Goal: Information Seeking & Learning: Learn about a topic

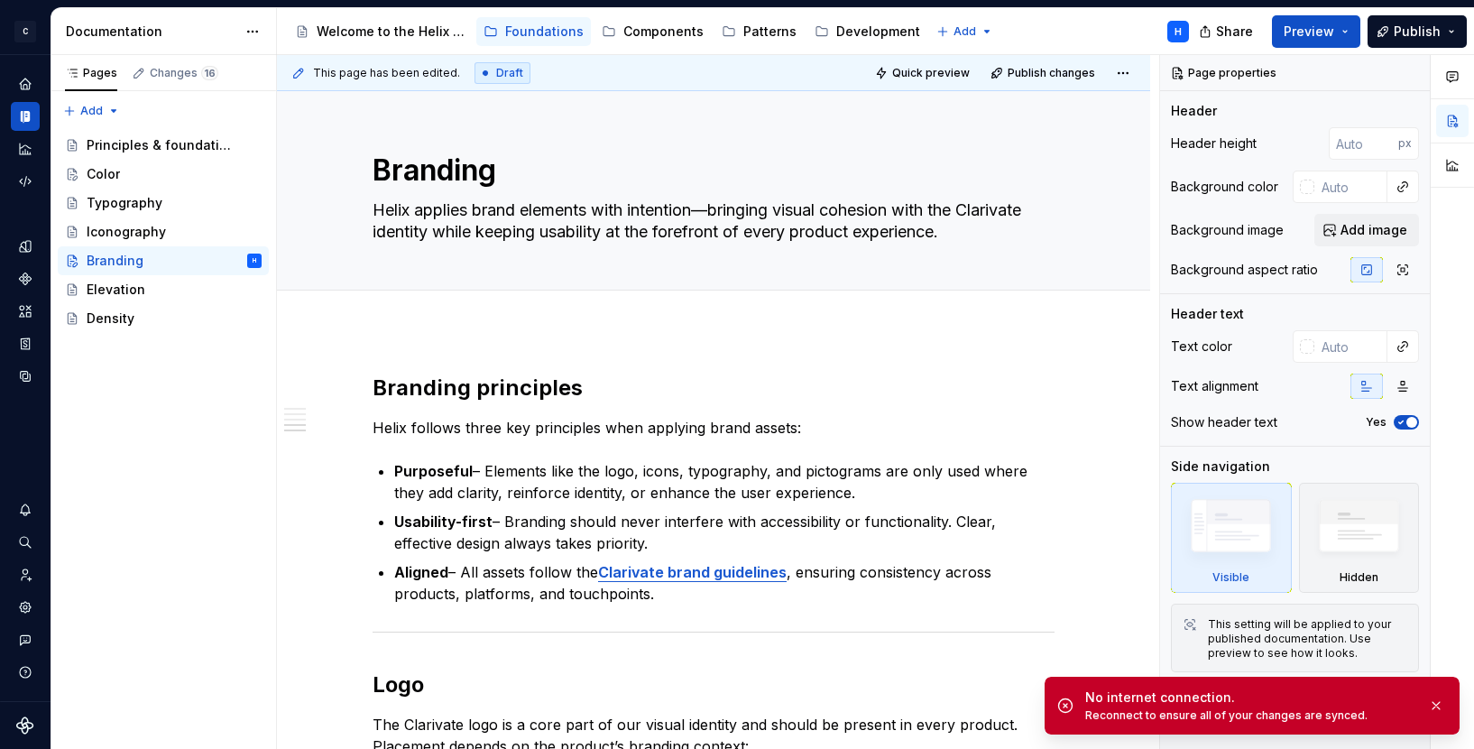
type textarea "*"
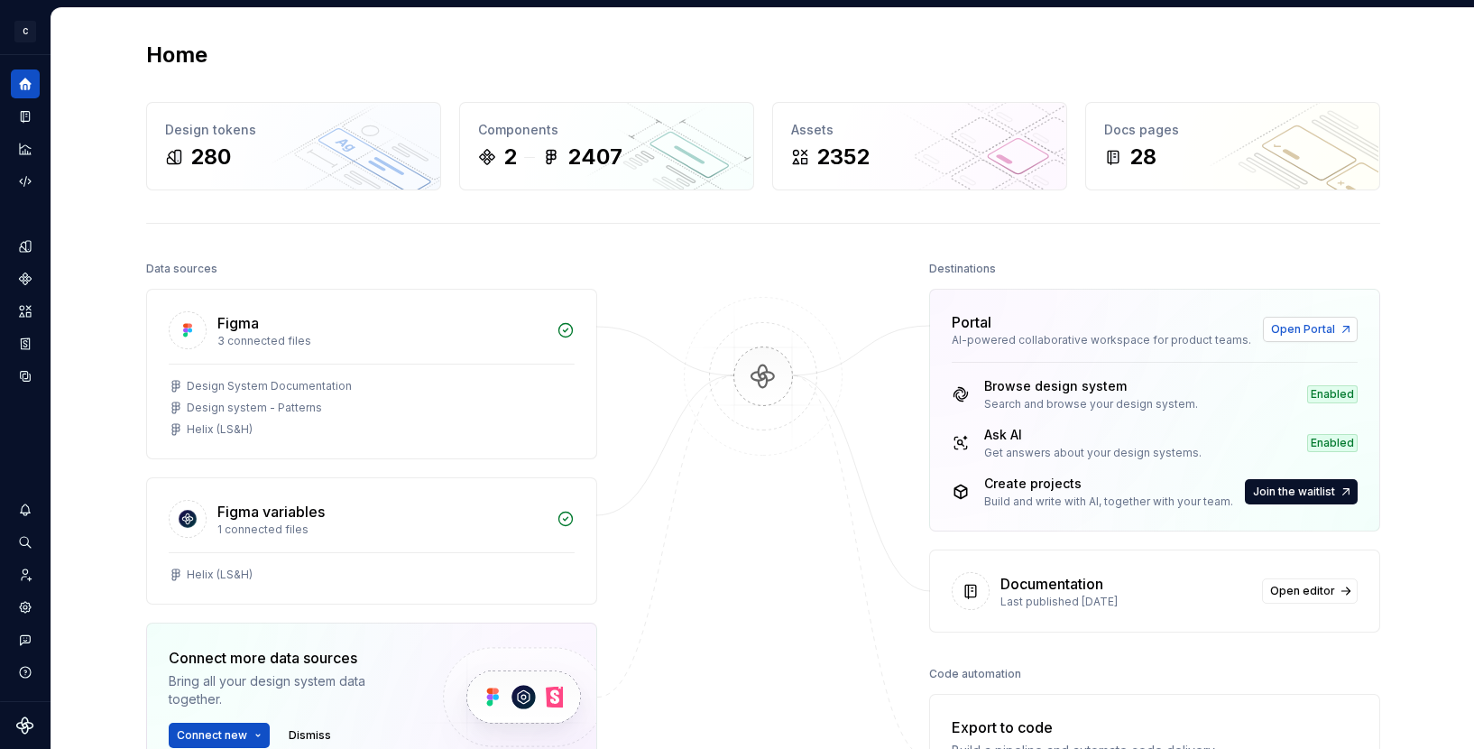
click at [1300, 328] on span "Open Portal" at bounding box center [1303, 329] width 64 height 14
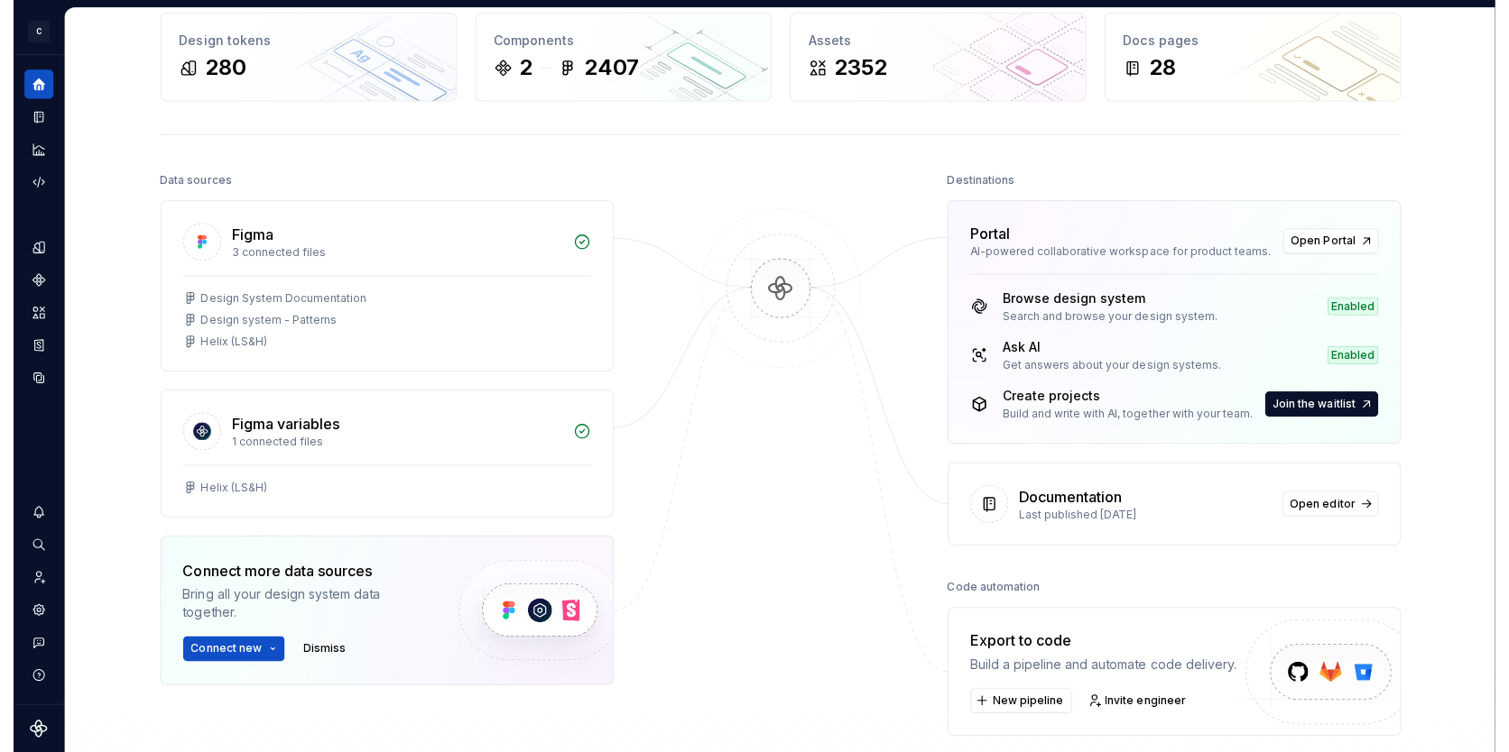
scroll to position [69, 0]
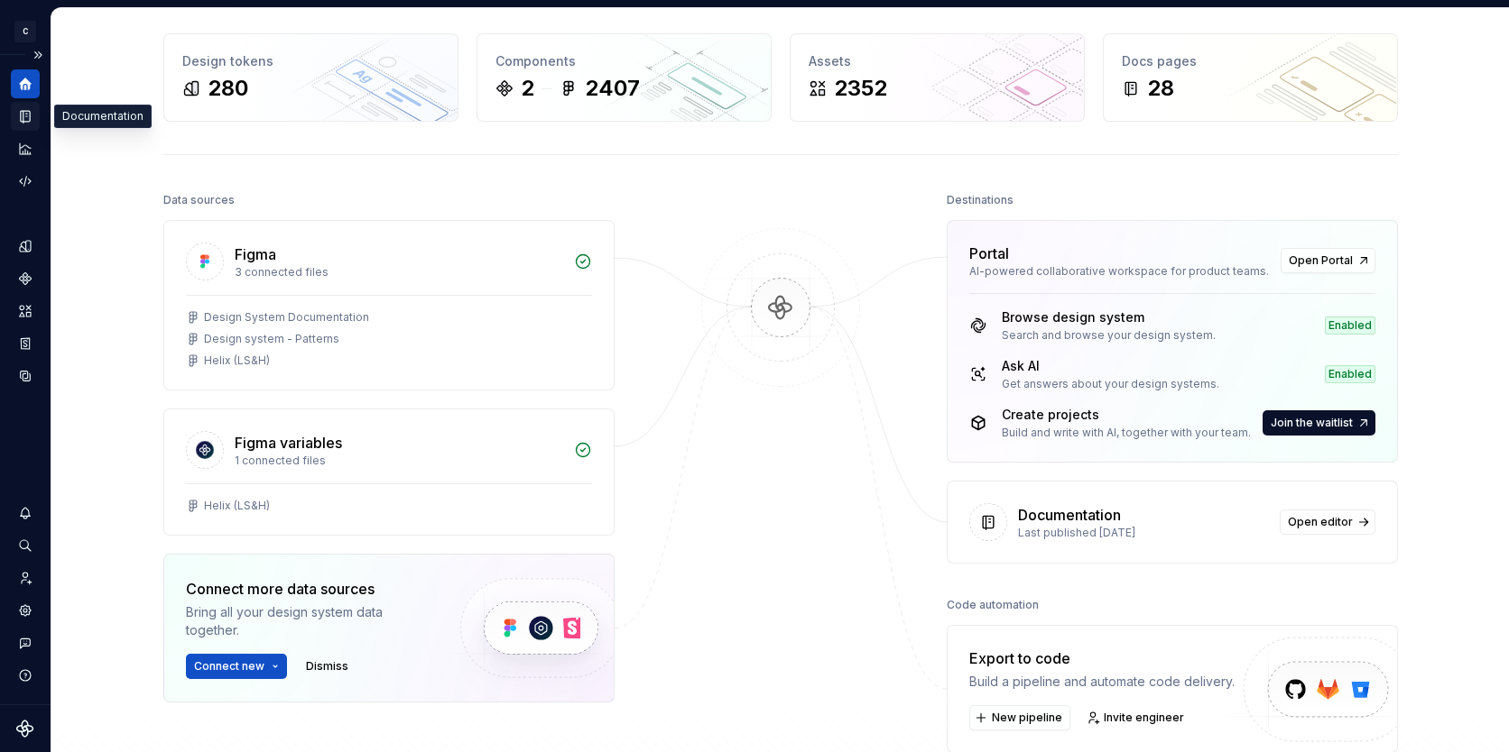
click at [26, 117] on icon "Documentation" at bounding box center [26, 117] width 7 height 10
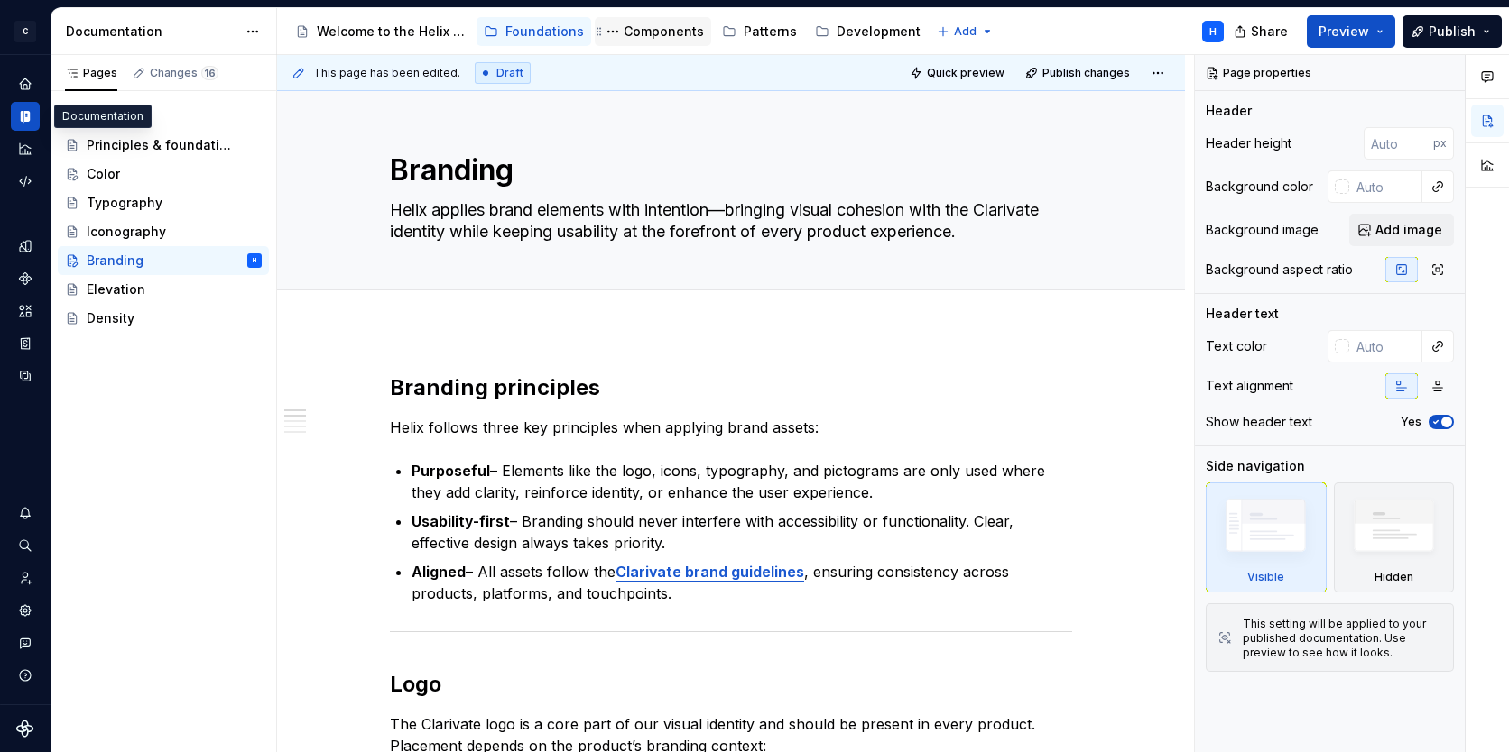
click at [654, 38] on div "Components" at bounding box center [663, 32] width 80 height 18
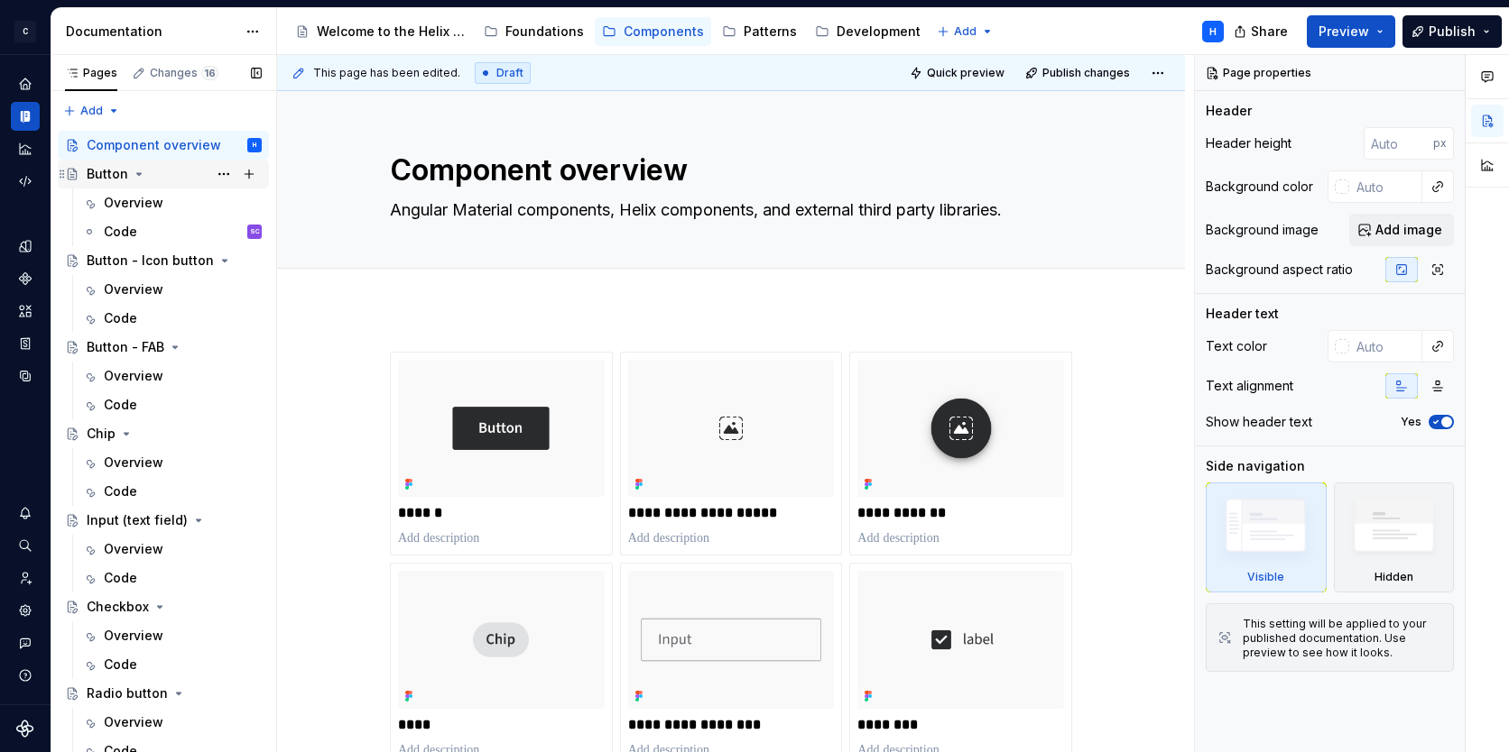
click at [95, 169] on div "Button" at bounding box center [108, 174] width 42 height 18
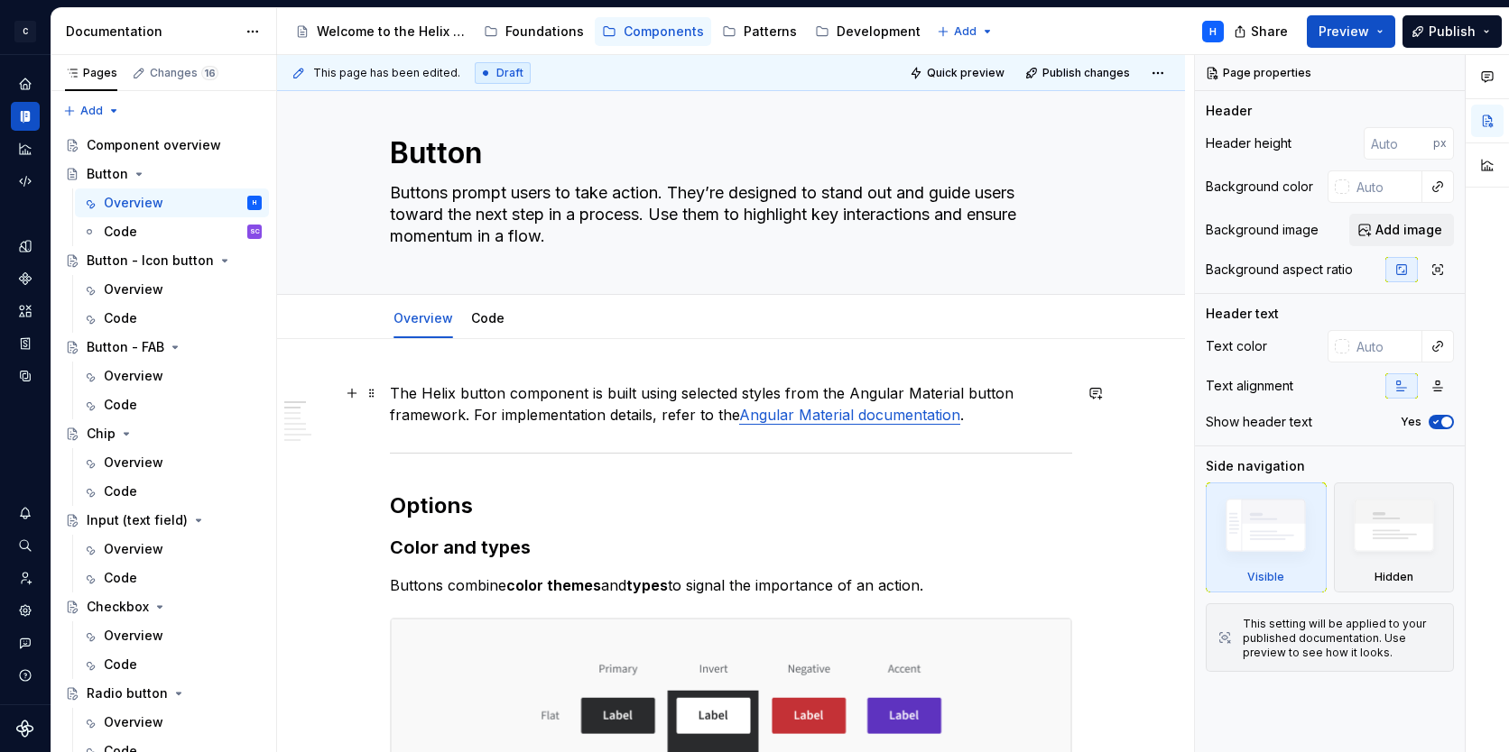
scroll to position [42, 0]
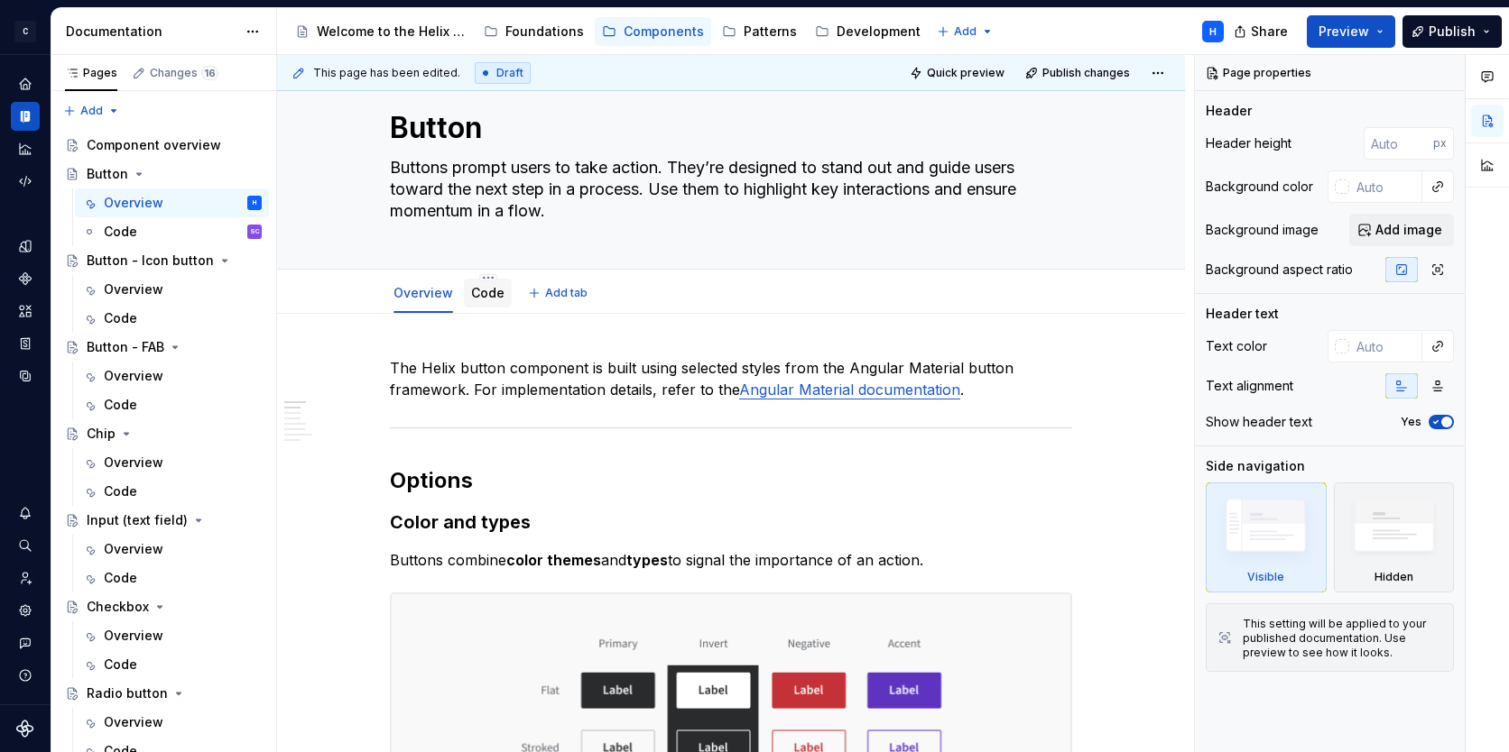
click at [483, 297] on link "Code" at bounding box center [487, 292] width 33 height 15
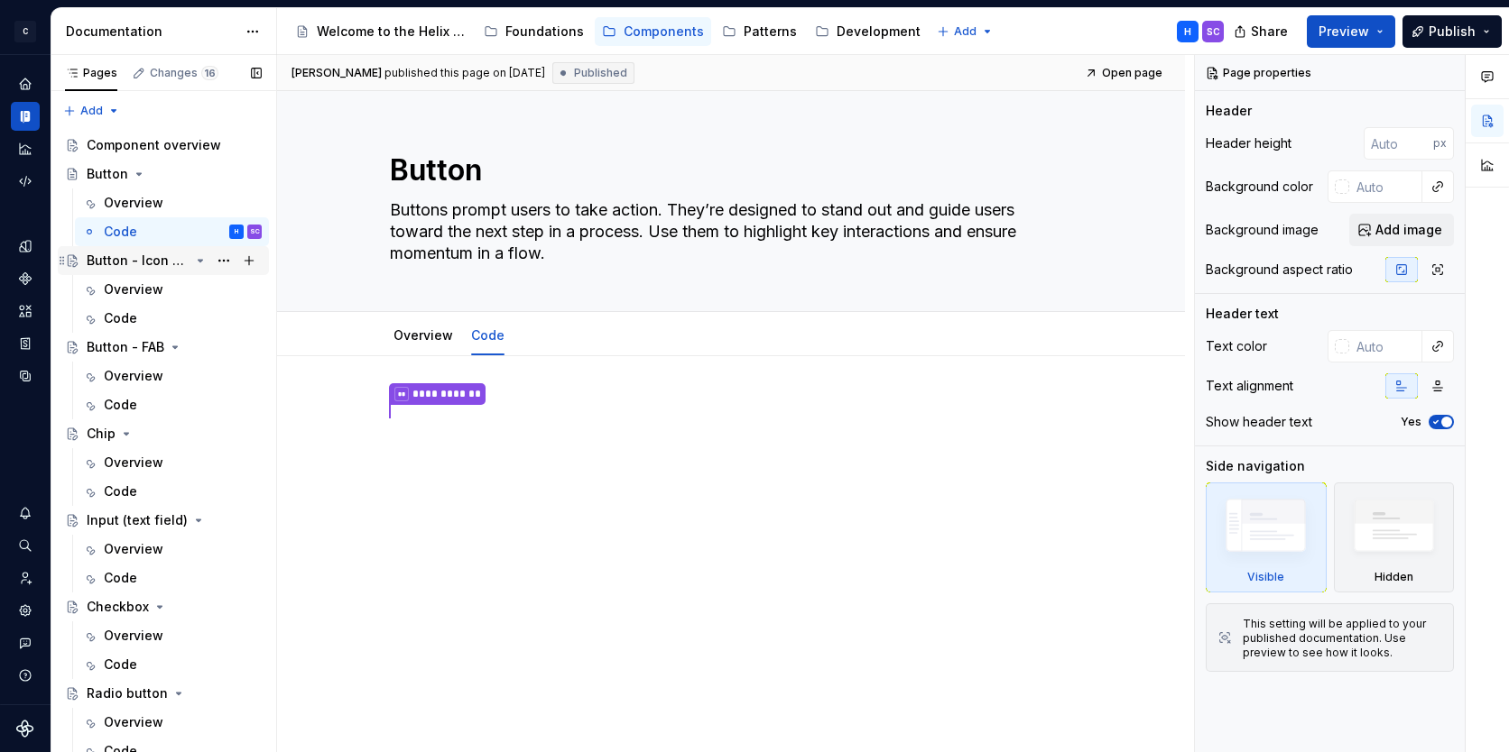
click at [114, 265] on div "Button - Icon button" at bounding box center [138, 261] width 103 height 18
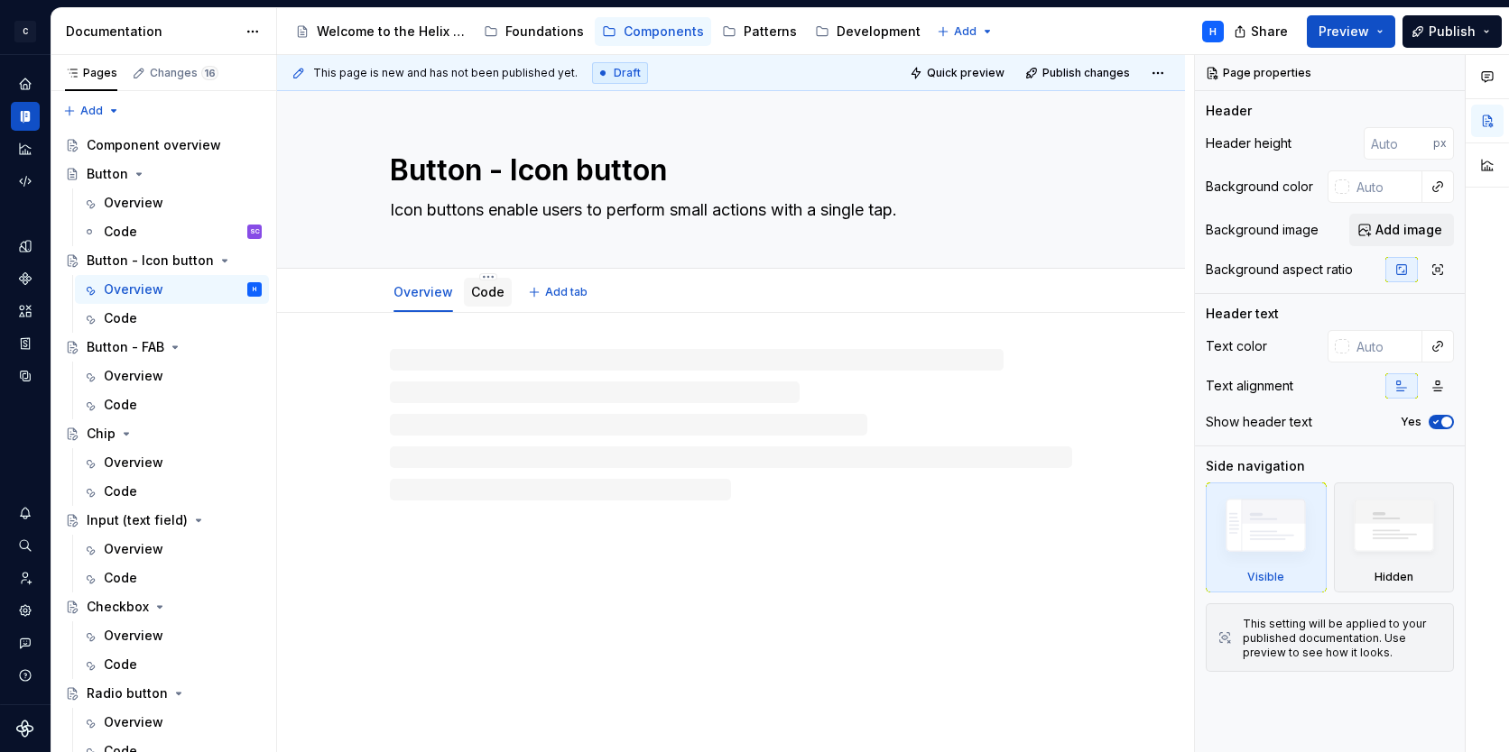
click at [500, 304] on div "Code" at bounding box center [488, 292] width 48 height 29
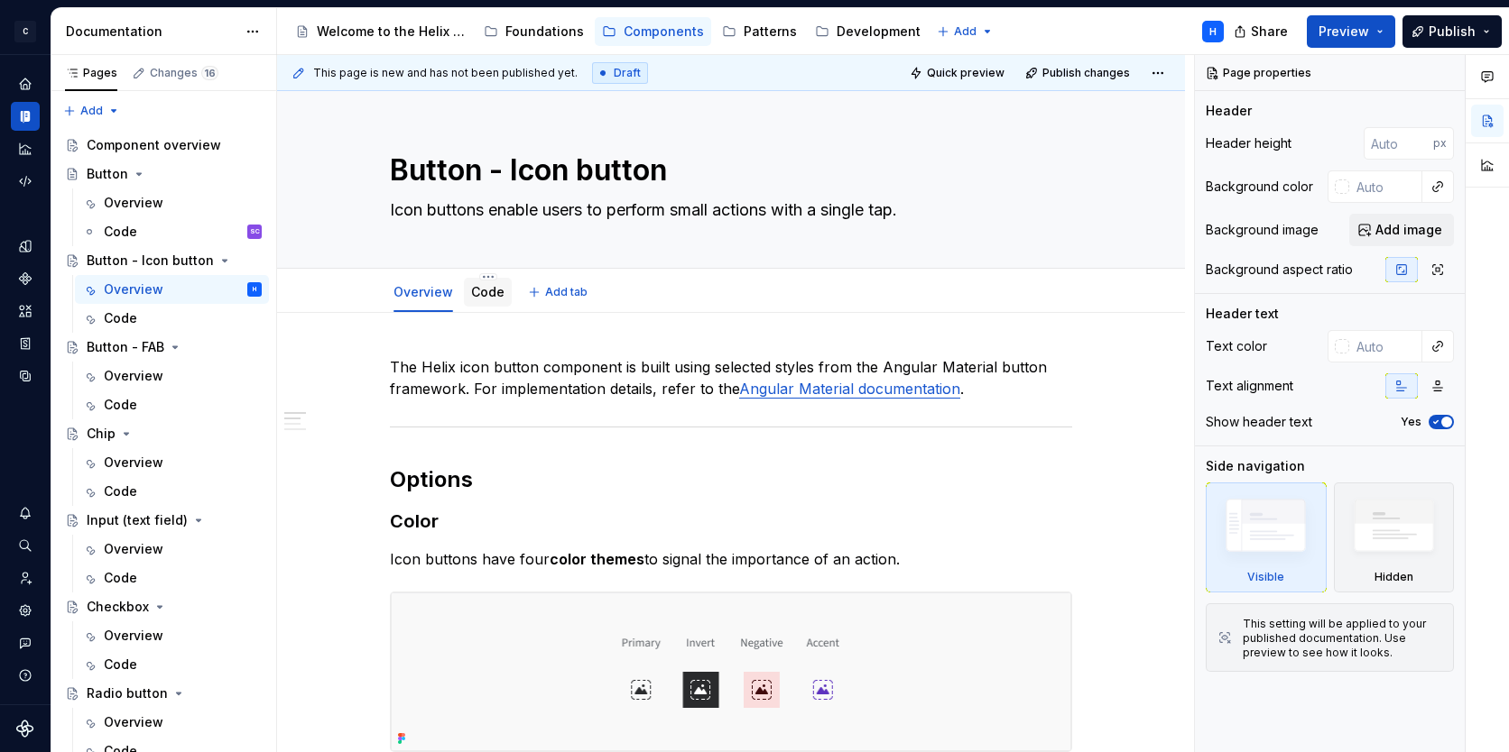
click at [481, 292] on link "Code" at bounding box center [487, 291] width 33 height 15
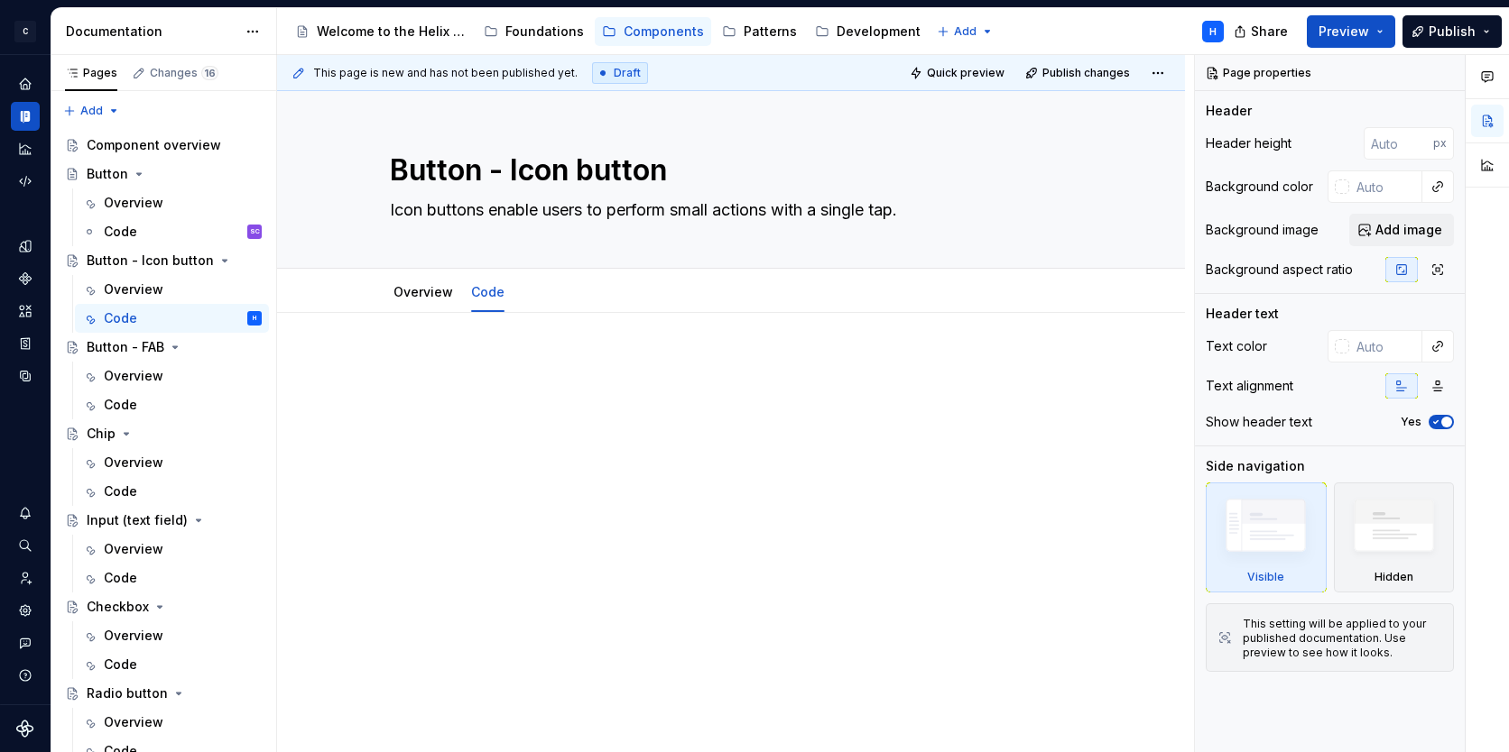
click at [418, 370] on p at bounding box center [731, 367] width 682 height 22
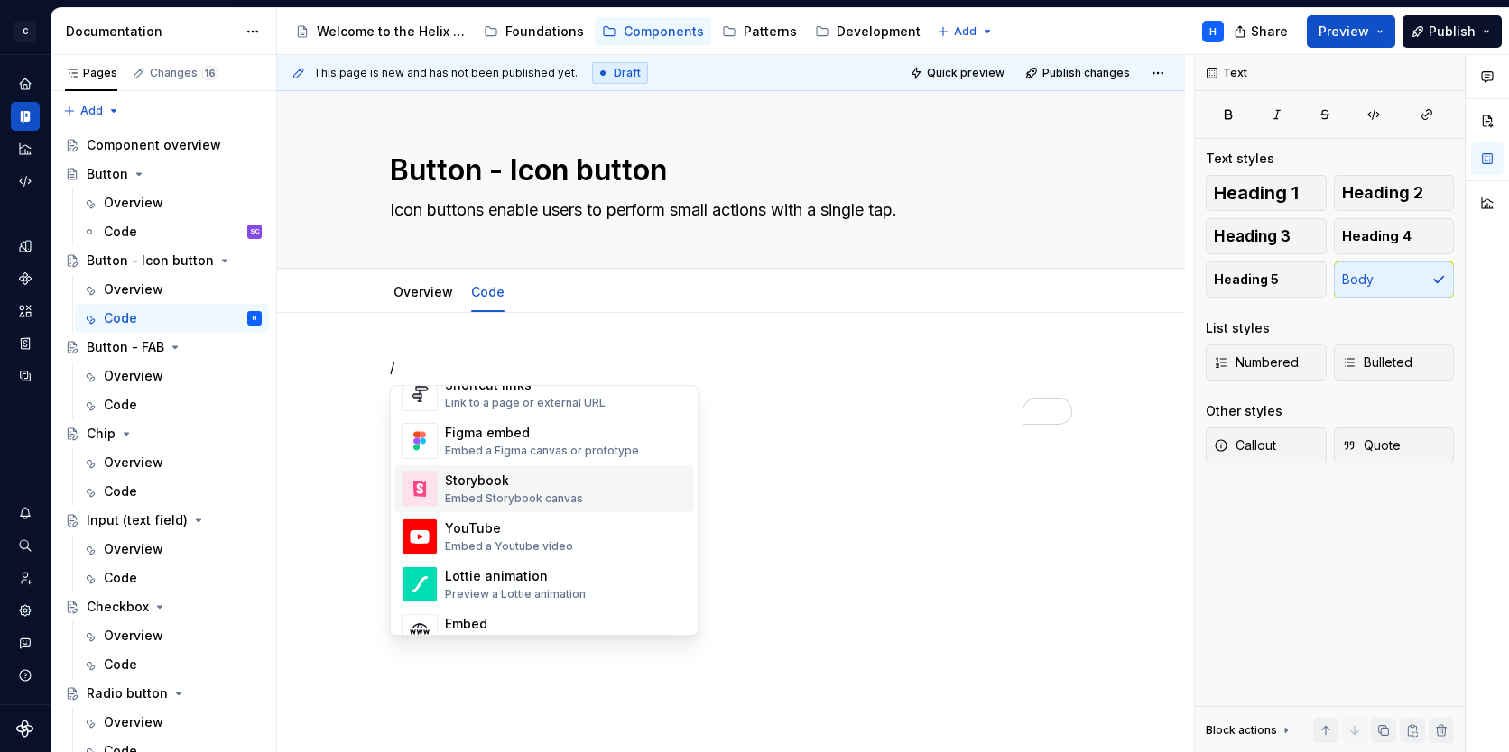
scroll to position [857, 0]
click at [540, 494] on div "Embed Storybook canvas" at bounding box center [514, 501] width 138 height 14
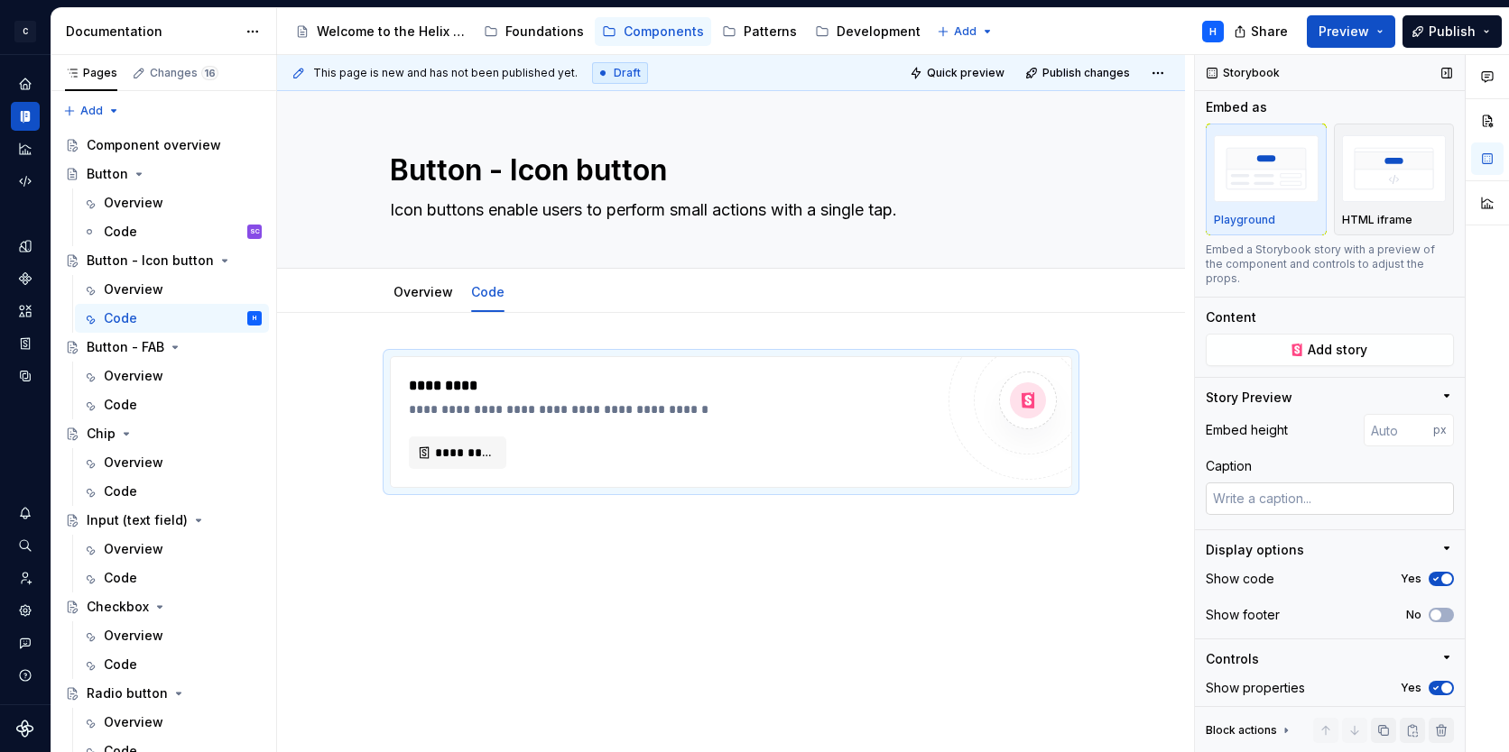
scroll to position [0, 0]
click at [1386, 170] on img "button" at bounding box center [1394, 172] width 105 height 66
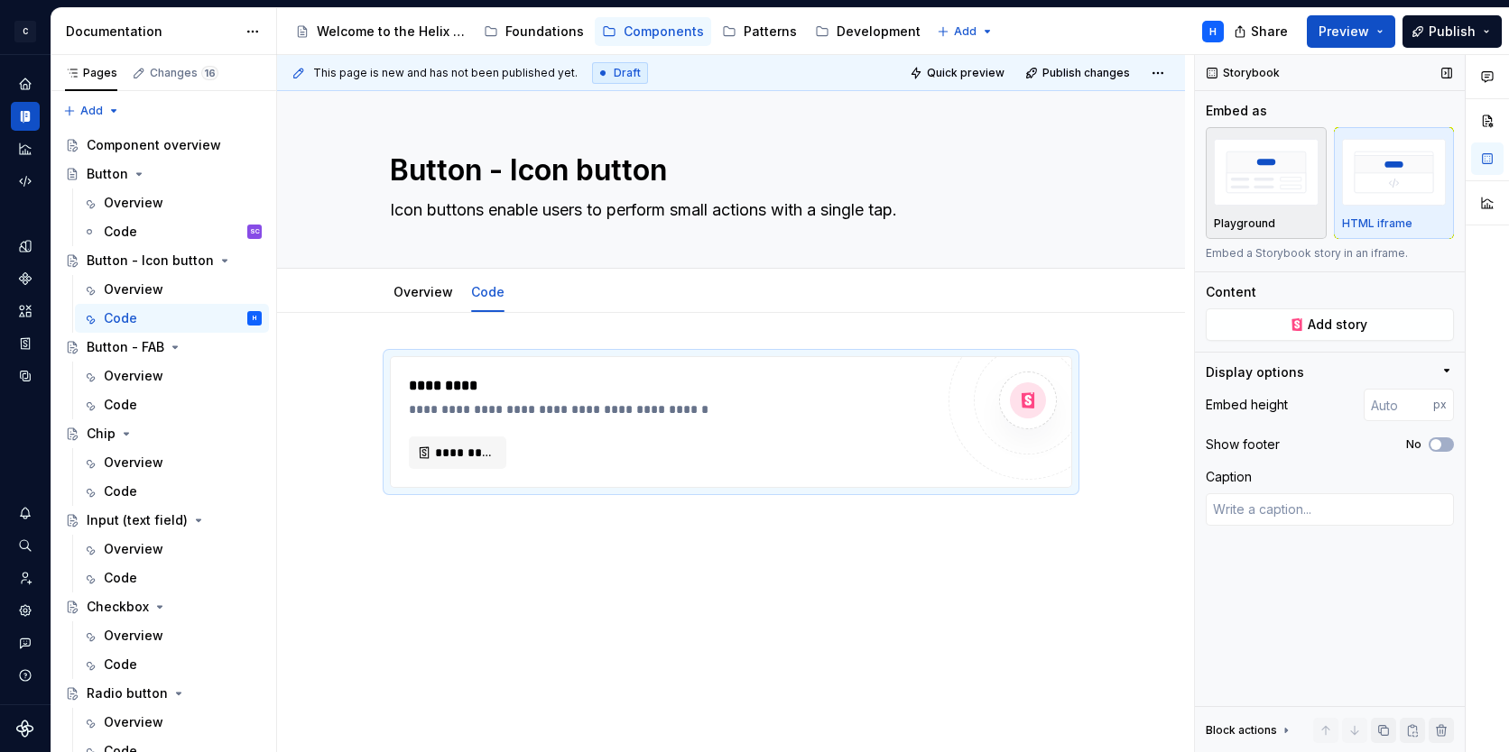
click at [1272, 174] on img "button" at bounding box center [1266, 172] width 105 height 66
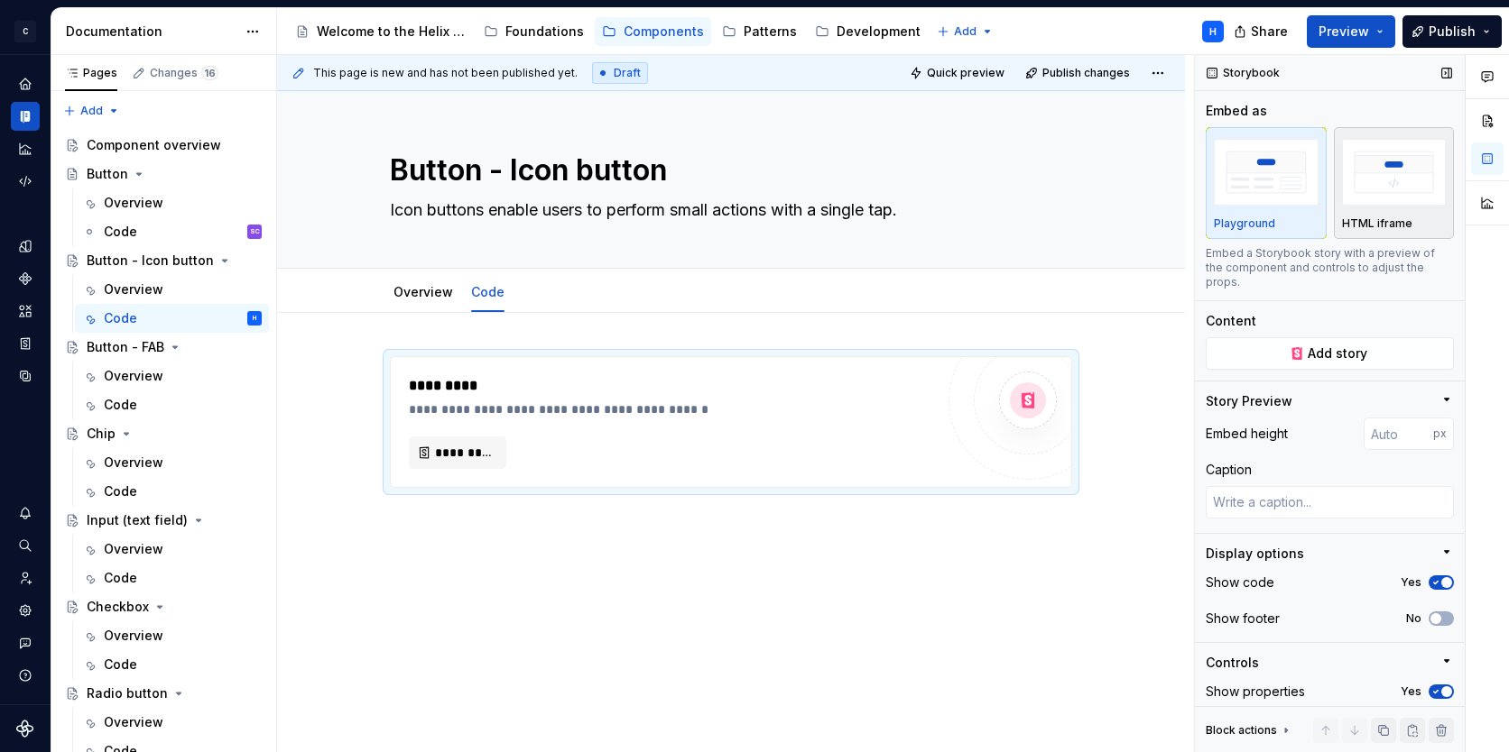
click at [1370, 175] on img "button" at bounding box center [1394, 172] width 105 height 66
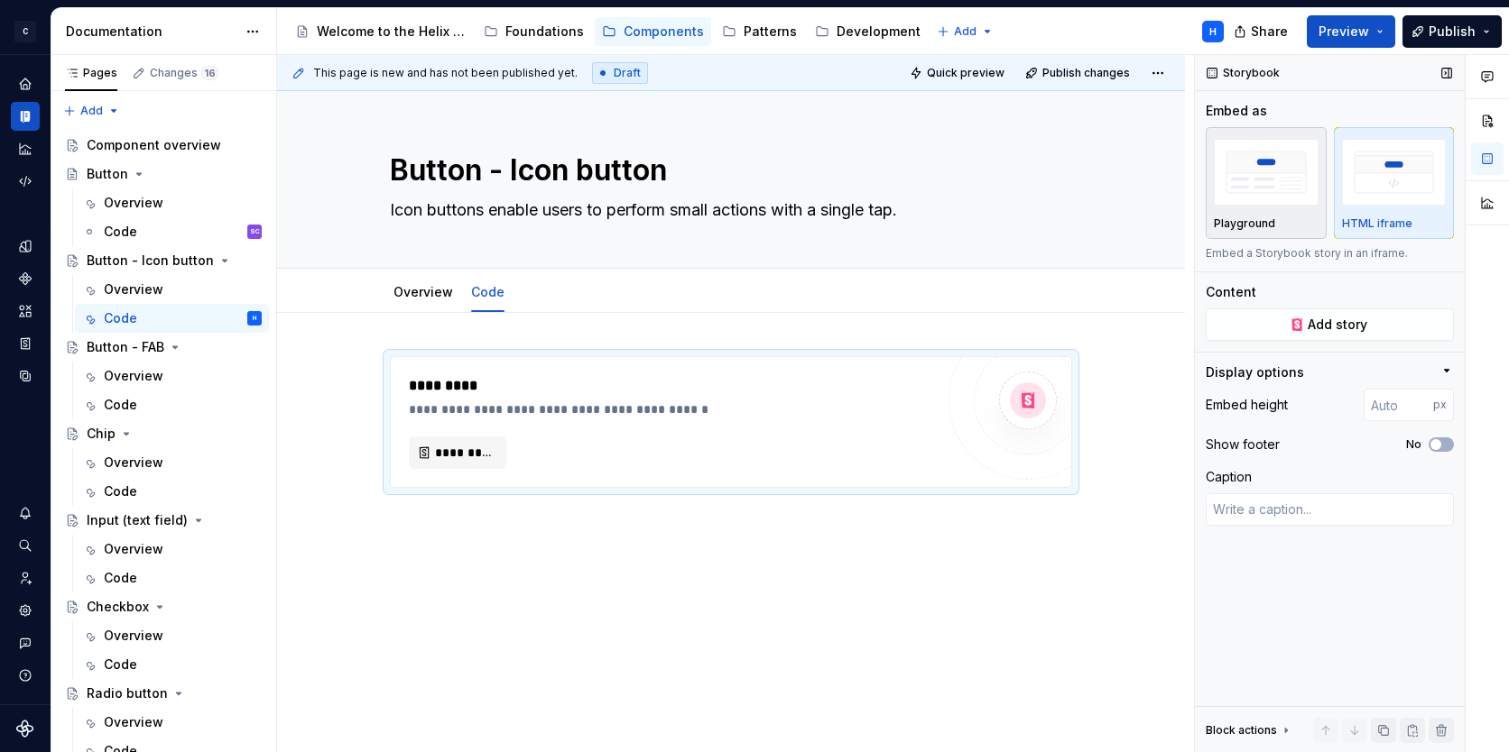
click at [1273, 175] on img "button" at bounding box center [1266, 172] width 105 height 66
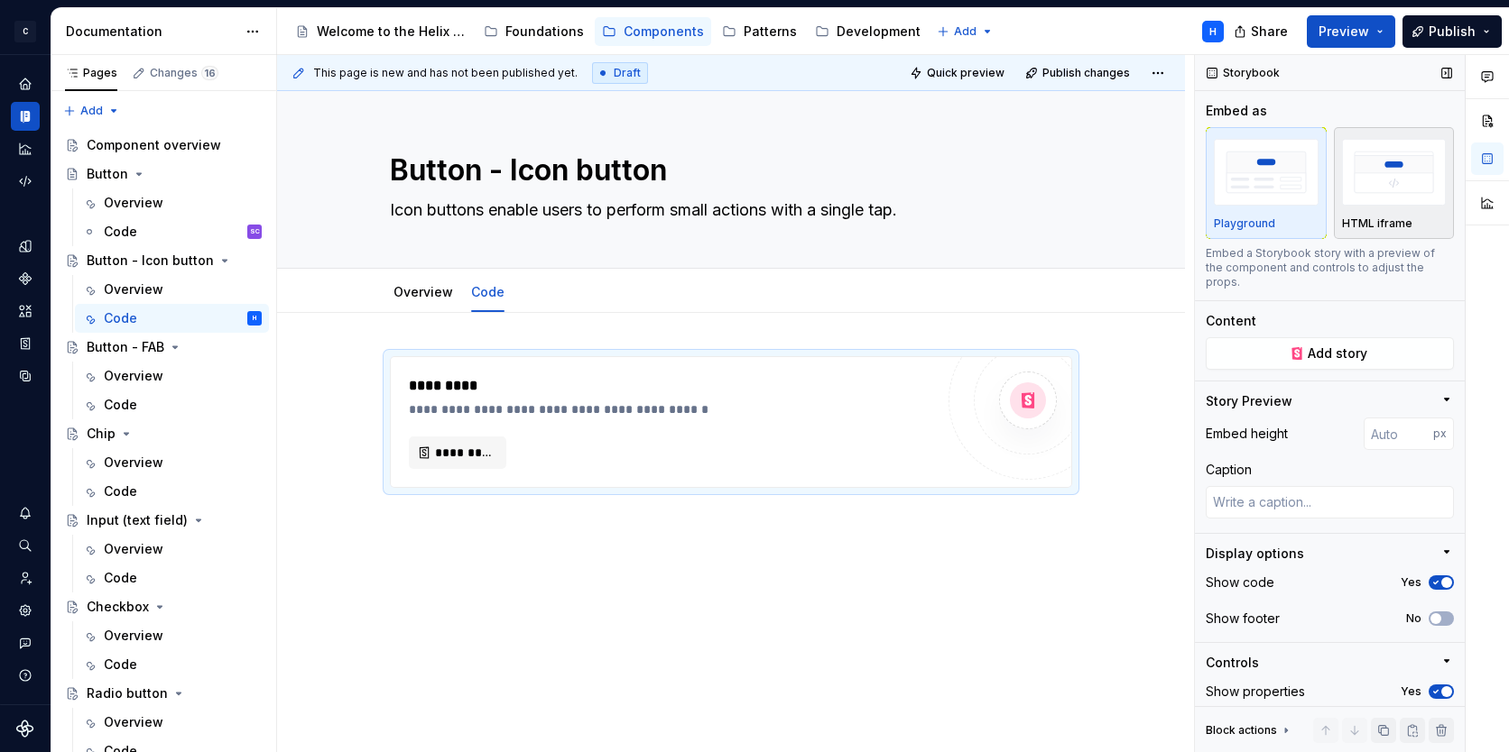
click at [1389, 183] on img "button" at bounding box center [1394, 172] width 105 height 66
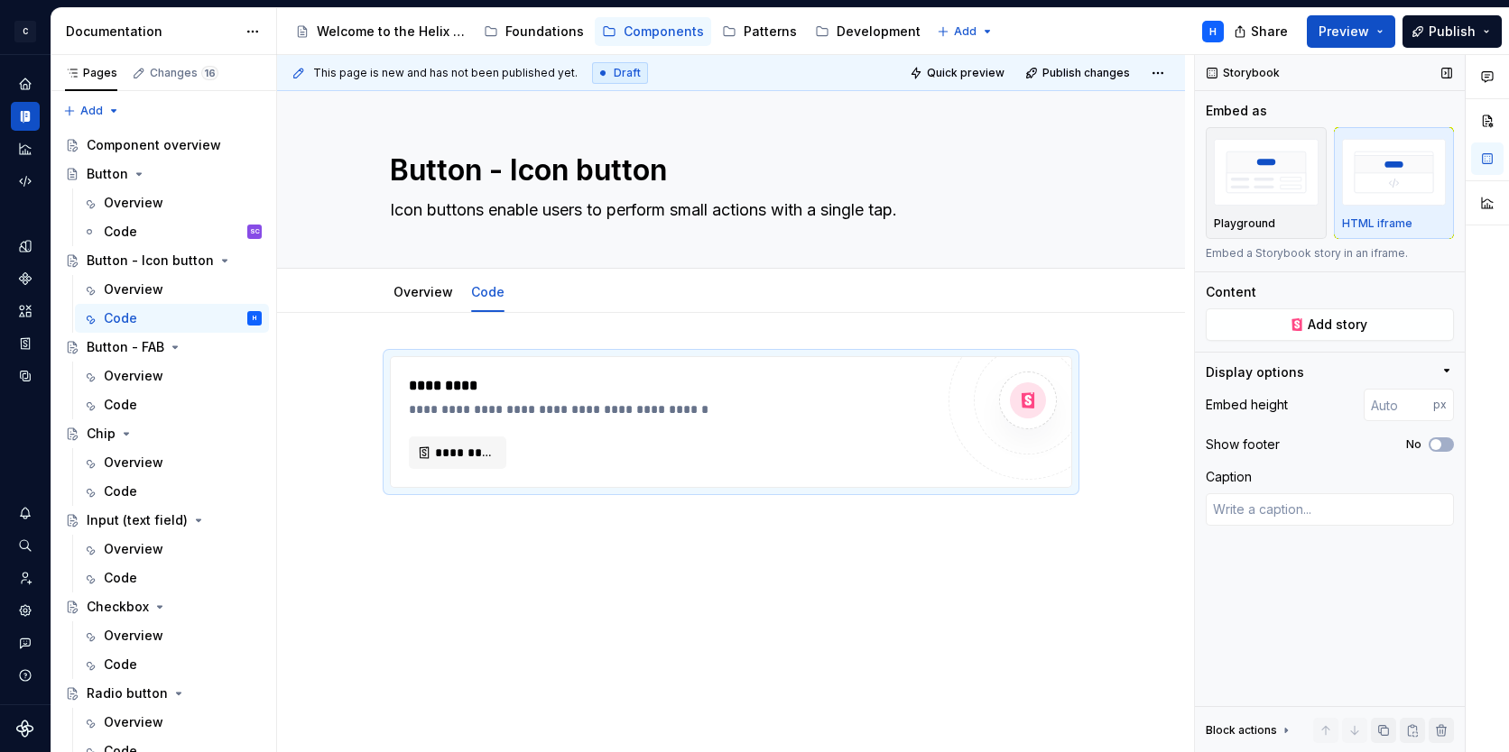
click at [1389, 183] on img "button" at bounding box center [1394, 172] width 105 height 66
click at [1283, 197] on img "button" at bounding box center [1266, 172] width 105 height 66
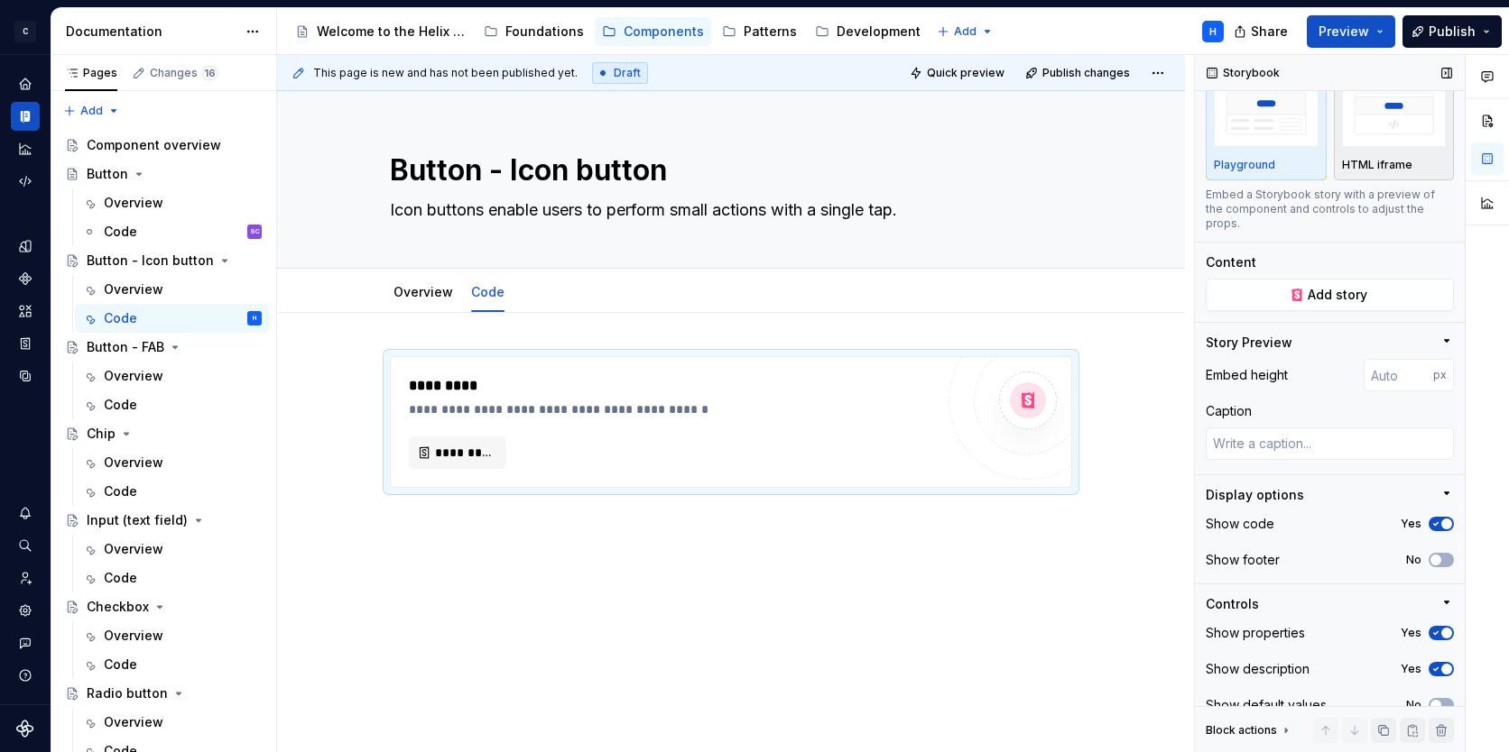
scroll to position [58, 0]
click at [1367, 115] on img "button" at bounding box center [1394, 114] width 105 height 66
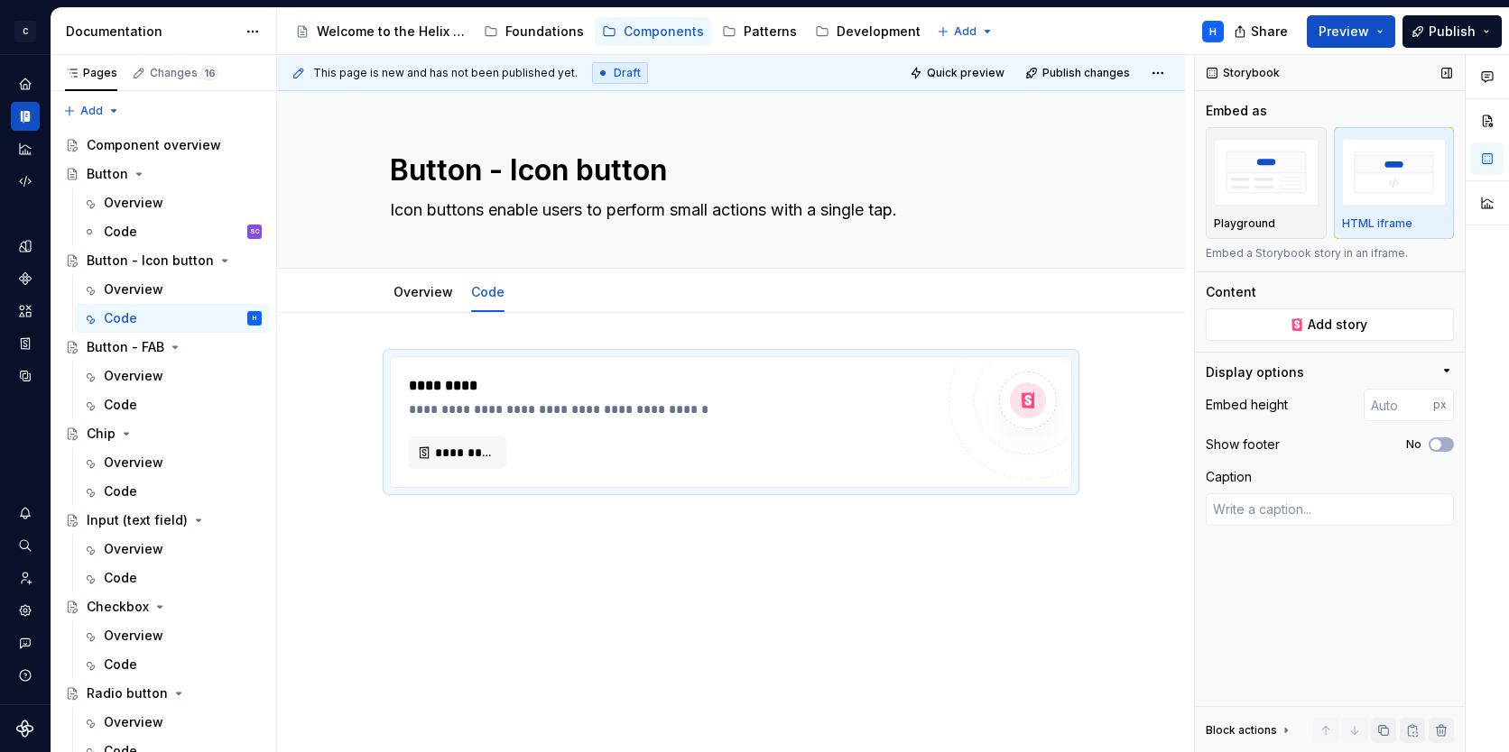
click at [1447, 370] on icon "button" at bounding box center [1447, 371] width 5 height 2
click at [1447, 369] on icon "button" at bounding box center [1446, 371] width 14 height 14
click at [1255, 203] on img "button" at bounding box center [1266, 172] width 105 height 66
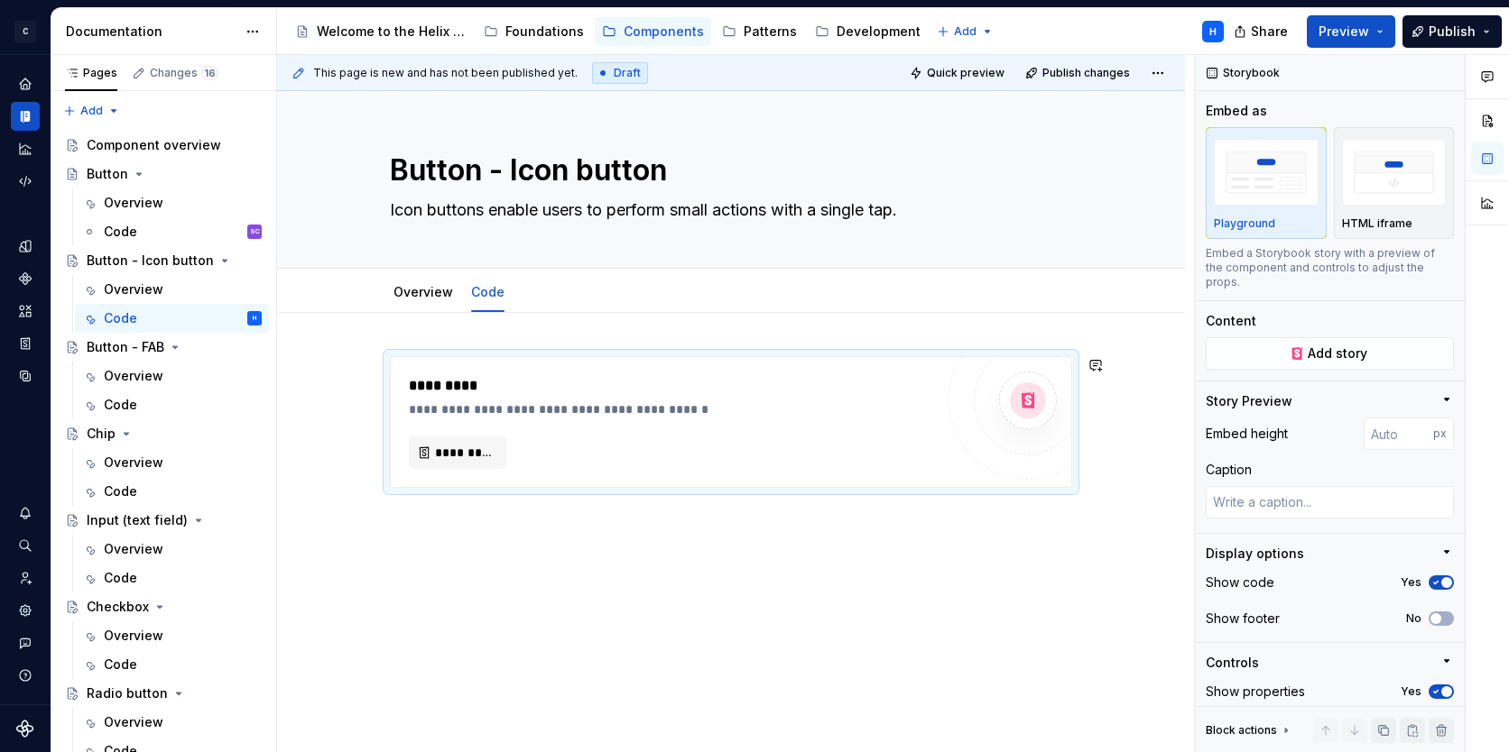
type textarea "*"
click at [645, 522] on div "**********" at bounding box center [731, 524] width 908 height 422
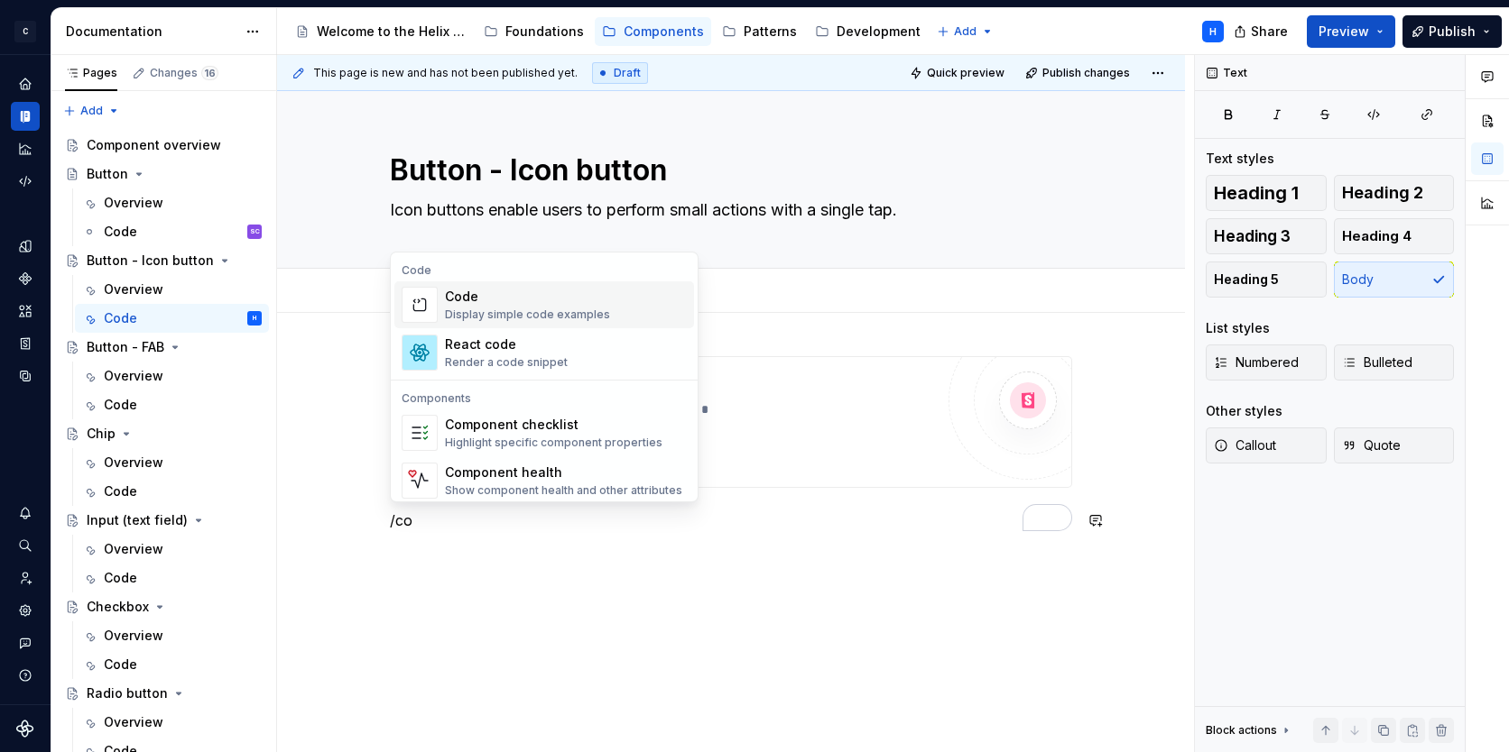
click at [491, 309] on div "Display simple code examples" at bounding box center [527, 315] width 165 height 14
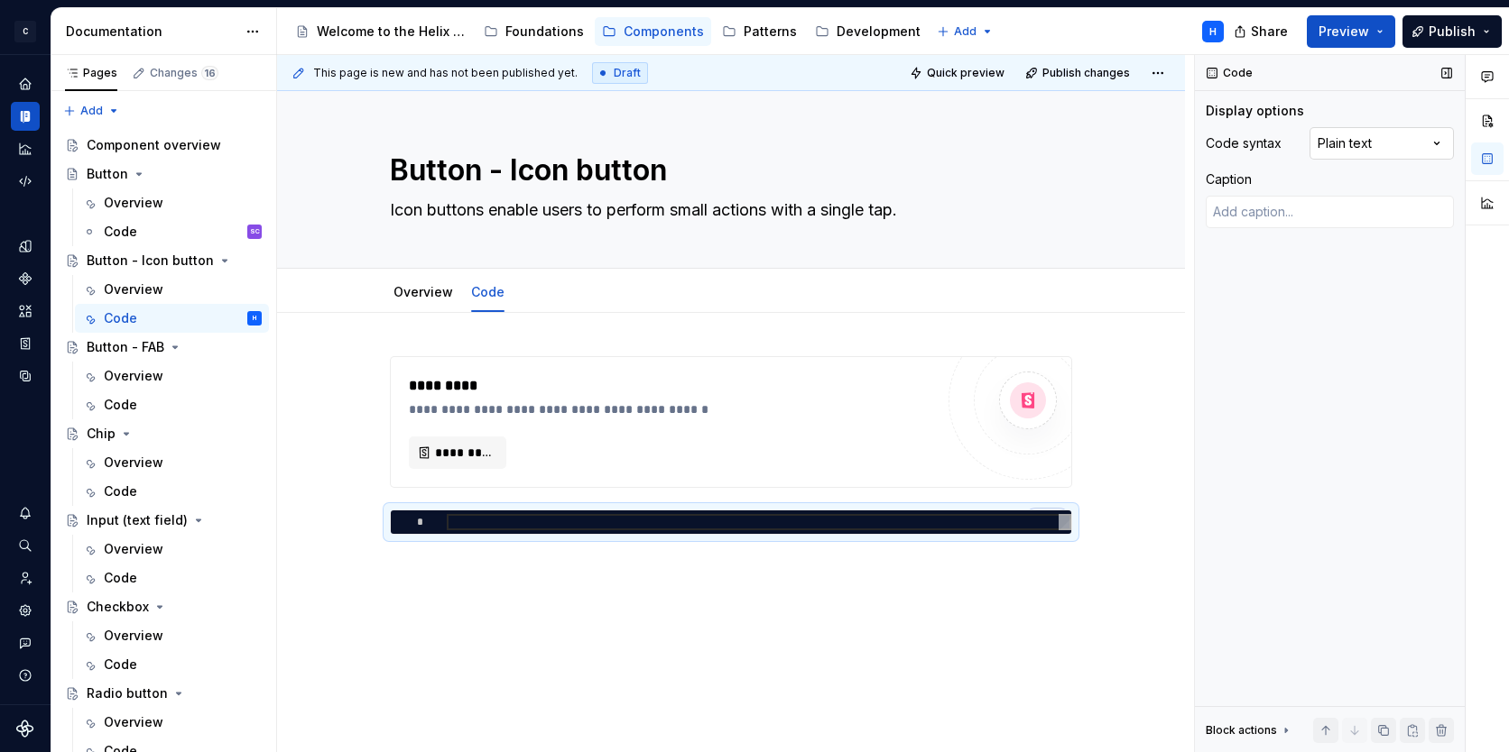
click at [1404, 152] on div "Comments Open comments No comments yet Select ‘Comment’ from the block context …" at bounding box center [1352, 404] width 314 height 698
click at [547, 517] on div "To enrich screen reader interactions, please activate Accessibility in Grammarl…" at bounding box center [759, 522] width 624 height 16
click at [505, 525] on div "To enrich screen reader interactions, please activate Accessibility in Grammarl…" at bounding box center [759, 522] width 624 height 16
click at [1421, 150] on div "Comments Open comments No comments yet Select ‘Comment’ from the block context …" at bounding box center [1352, 404] width 314 height 698
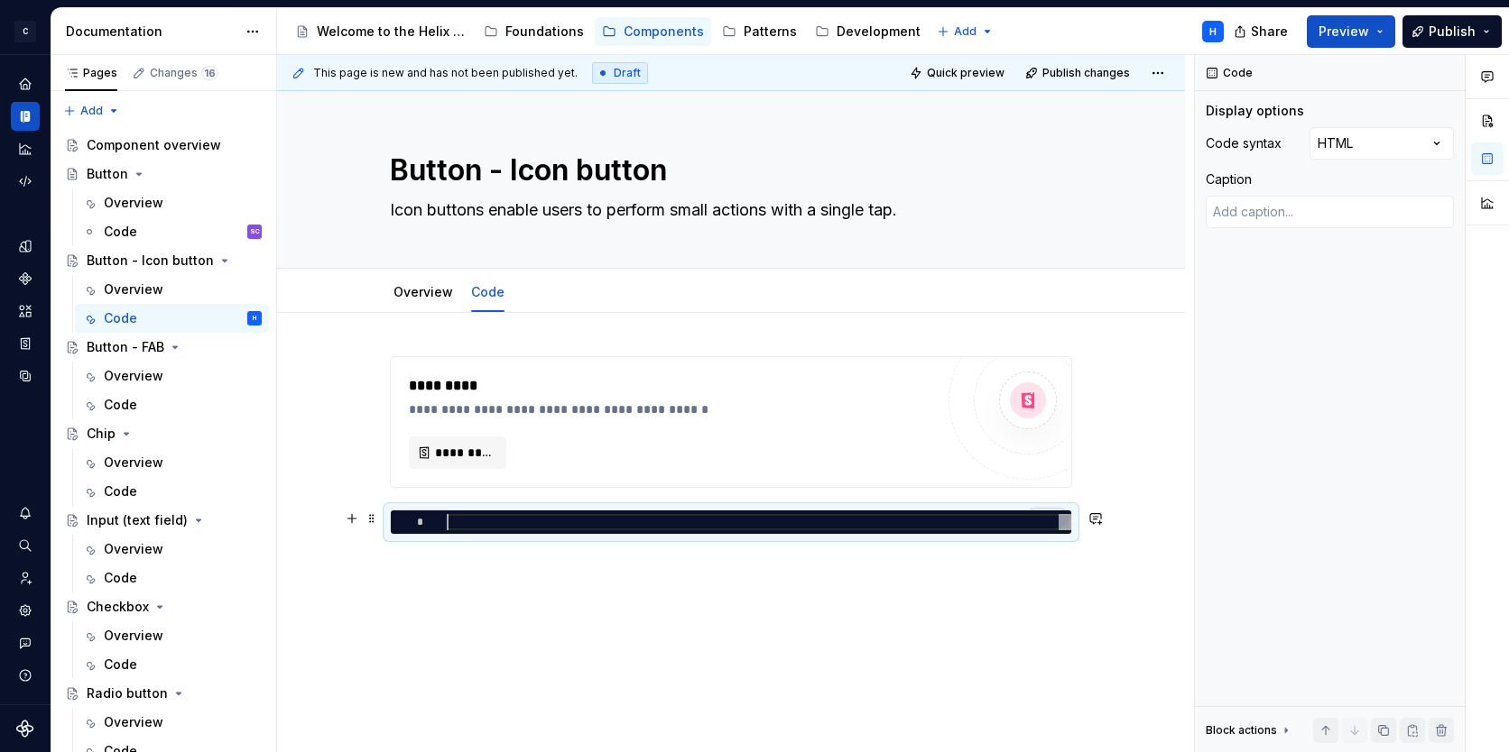
click at [577, 520] on div "To enrich screen reader interactions, please activate Accessibility in Grammarl…" at bounding box center [759, 522] width 624 height 16
type textarea "*"
type textarea "**********"
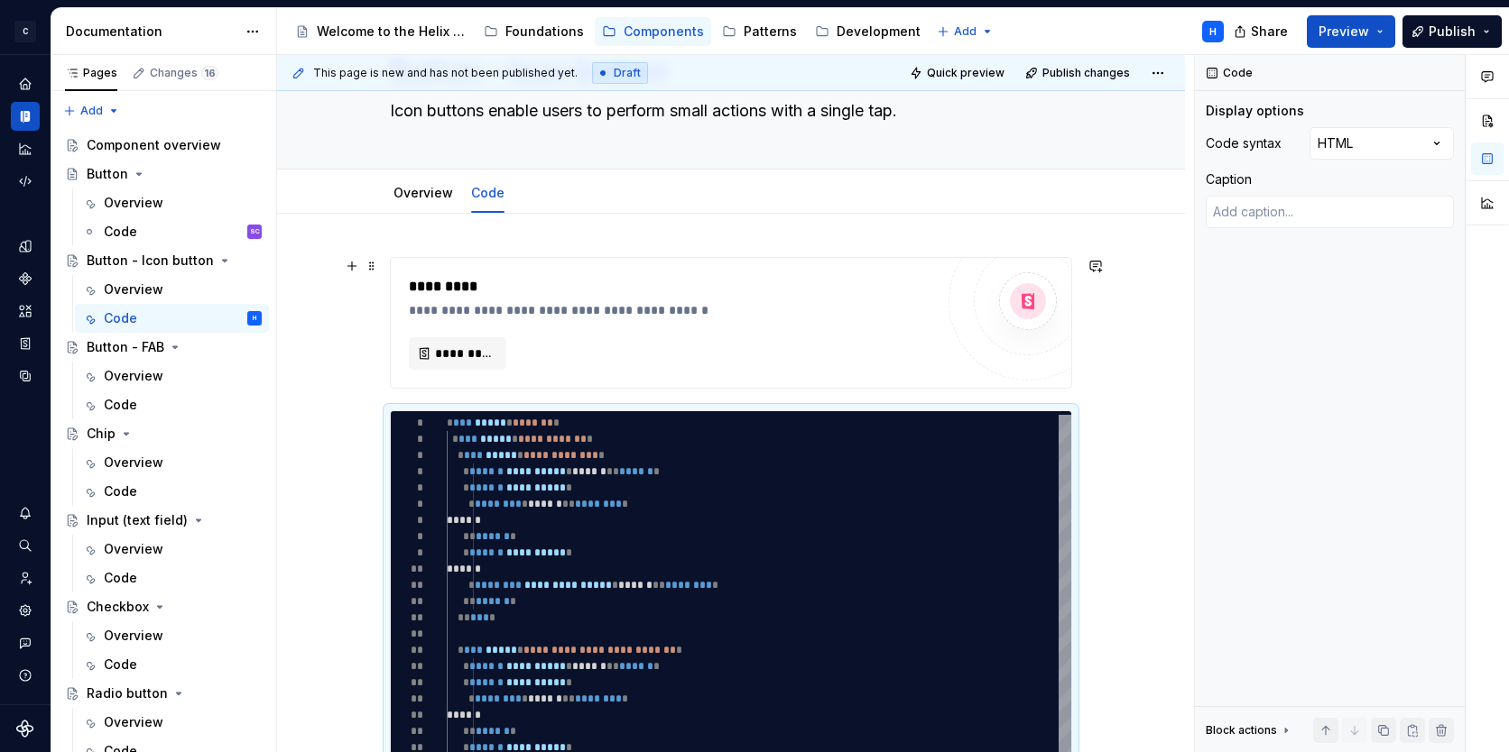
scroll to position [0, 0]
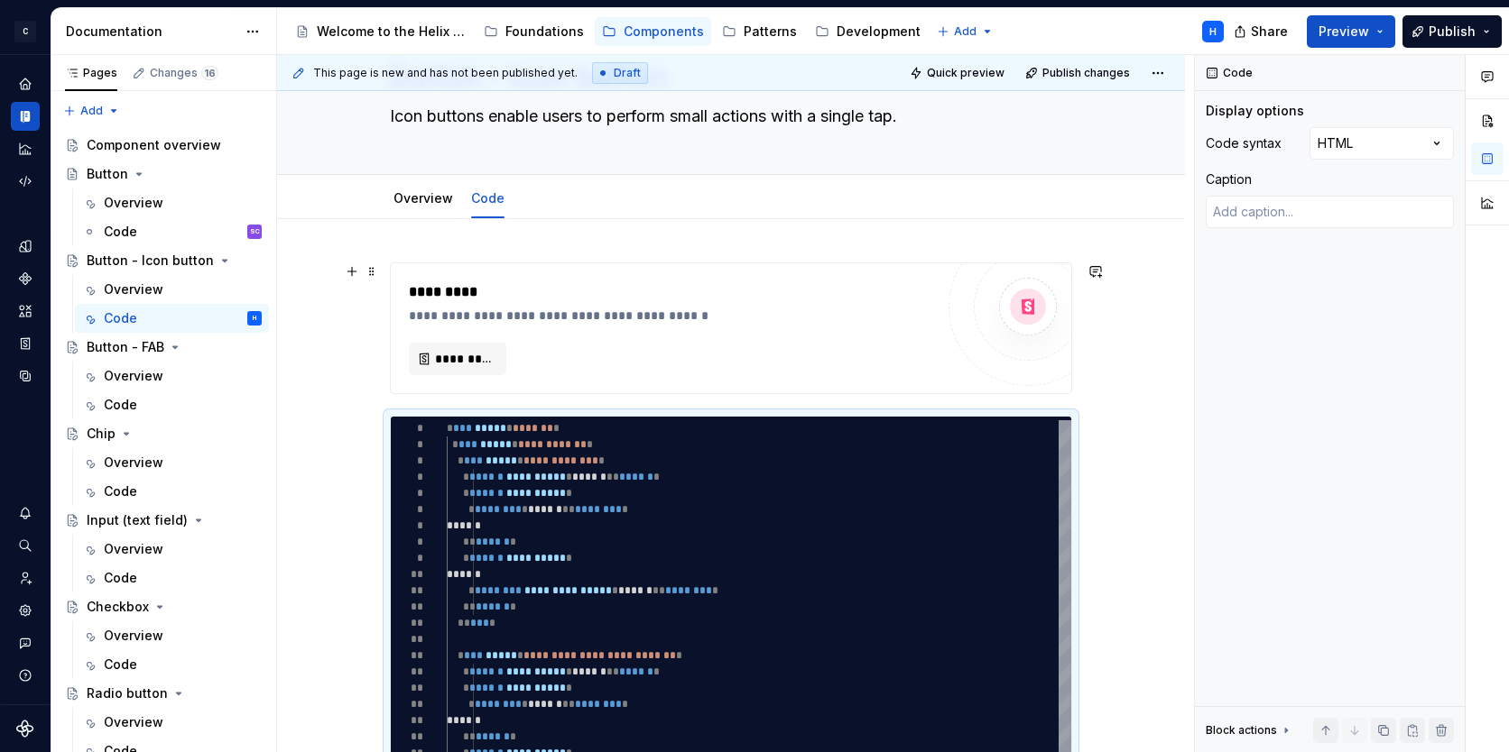
click at [1092, 340] on div "**********" at bounding box center [731, 716] width 908 height 994
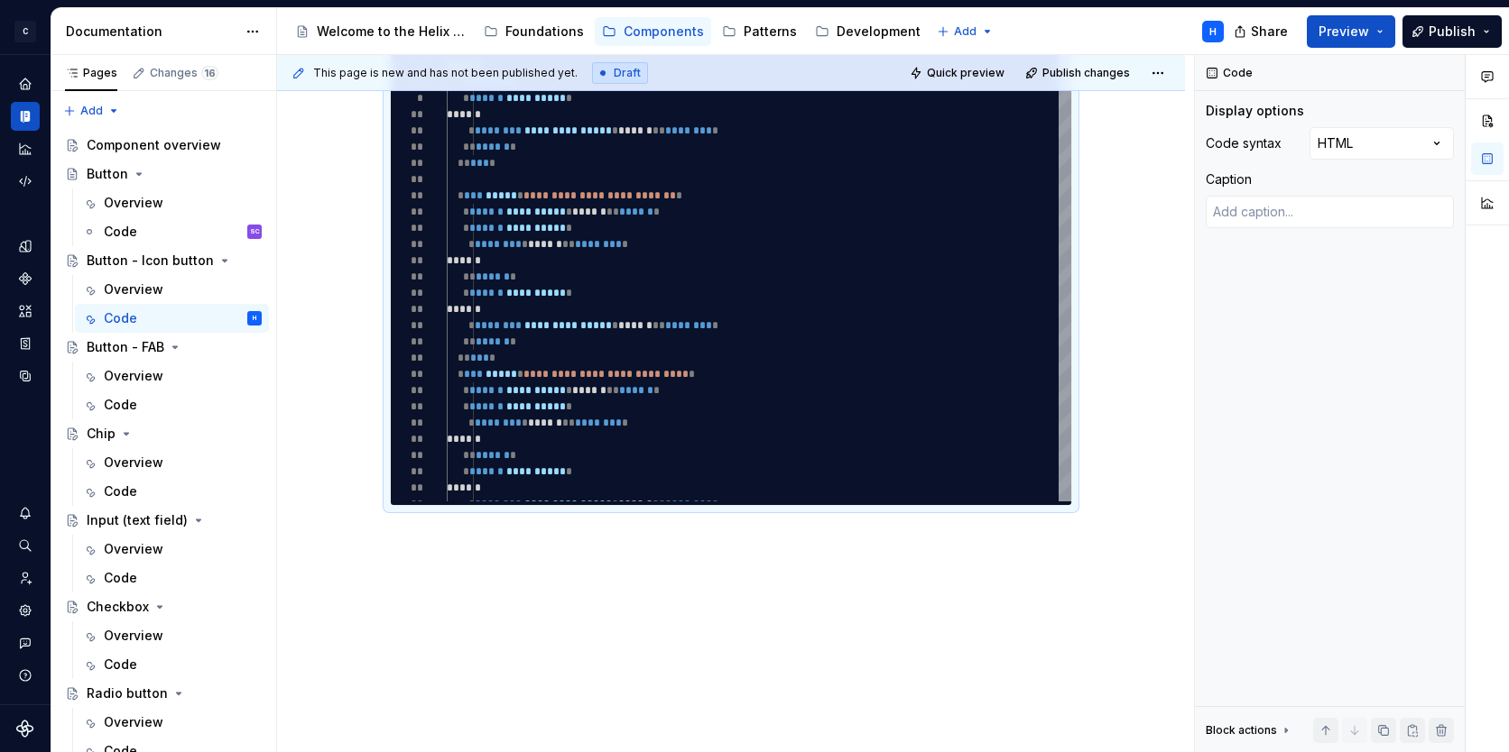
scroll to position [554, 0]
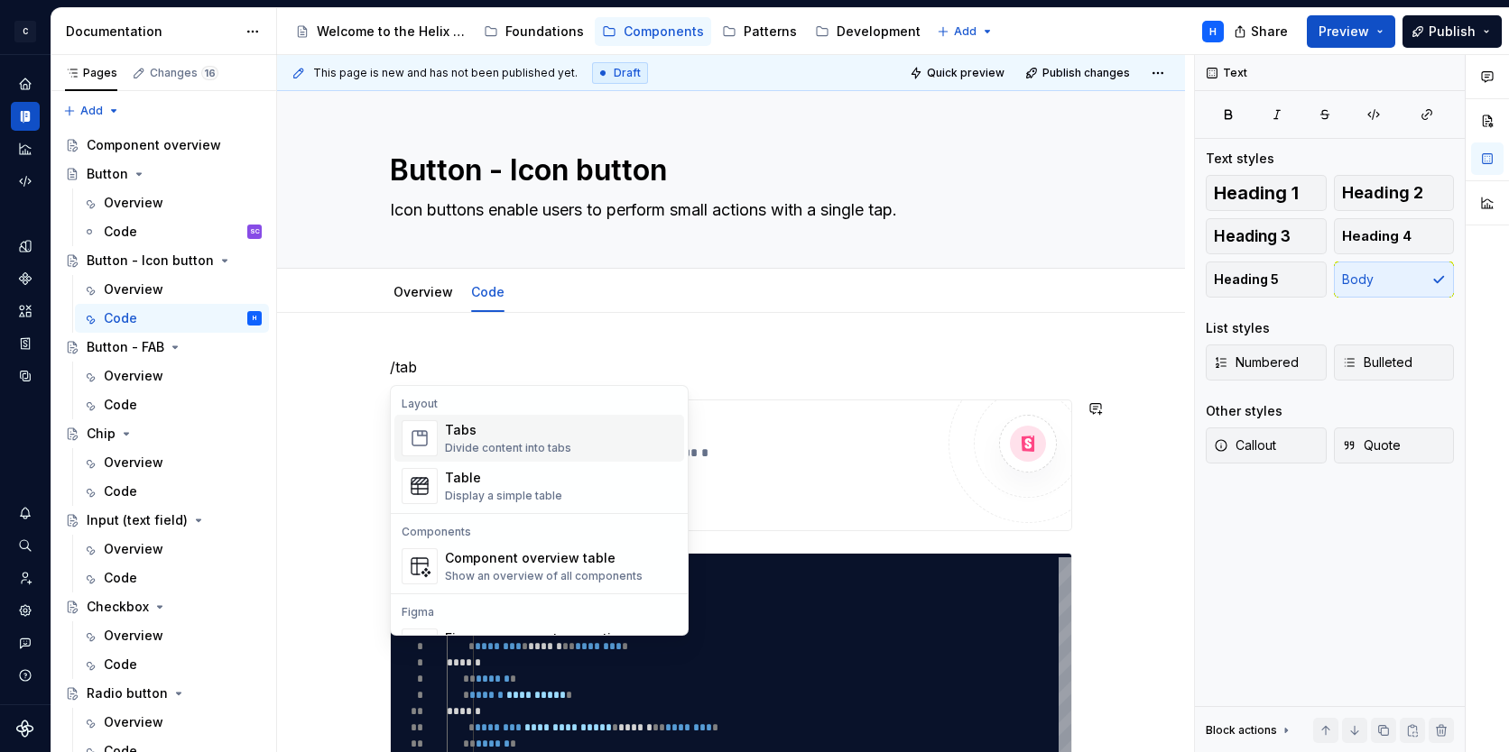
click at [424, 442] on img "Suggestions" at bounding box center [419, 438] width 34 height 36
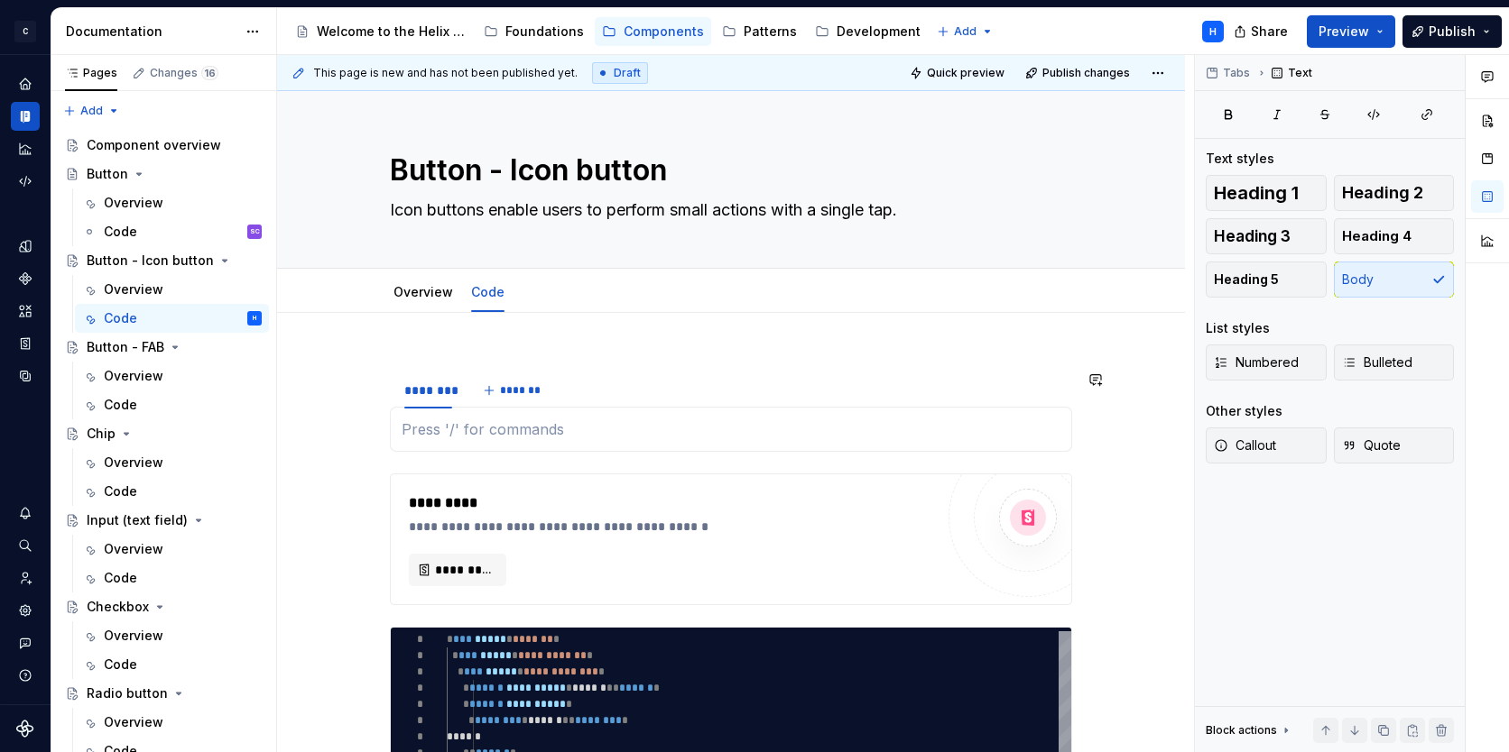
type textarea "*"
click at [506, 396] on span "*******" at bounding box center [520, 390] width 41 height 14
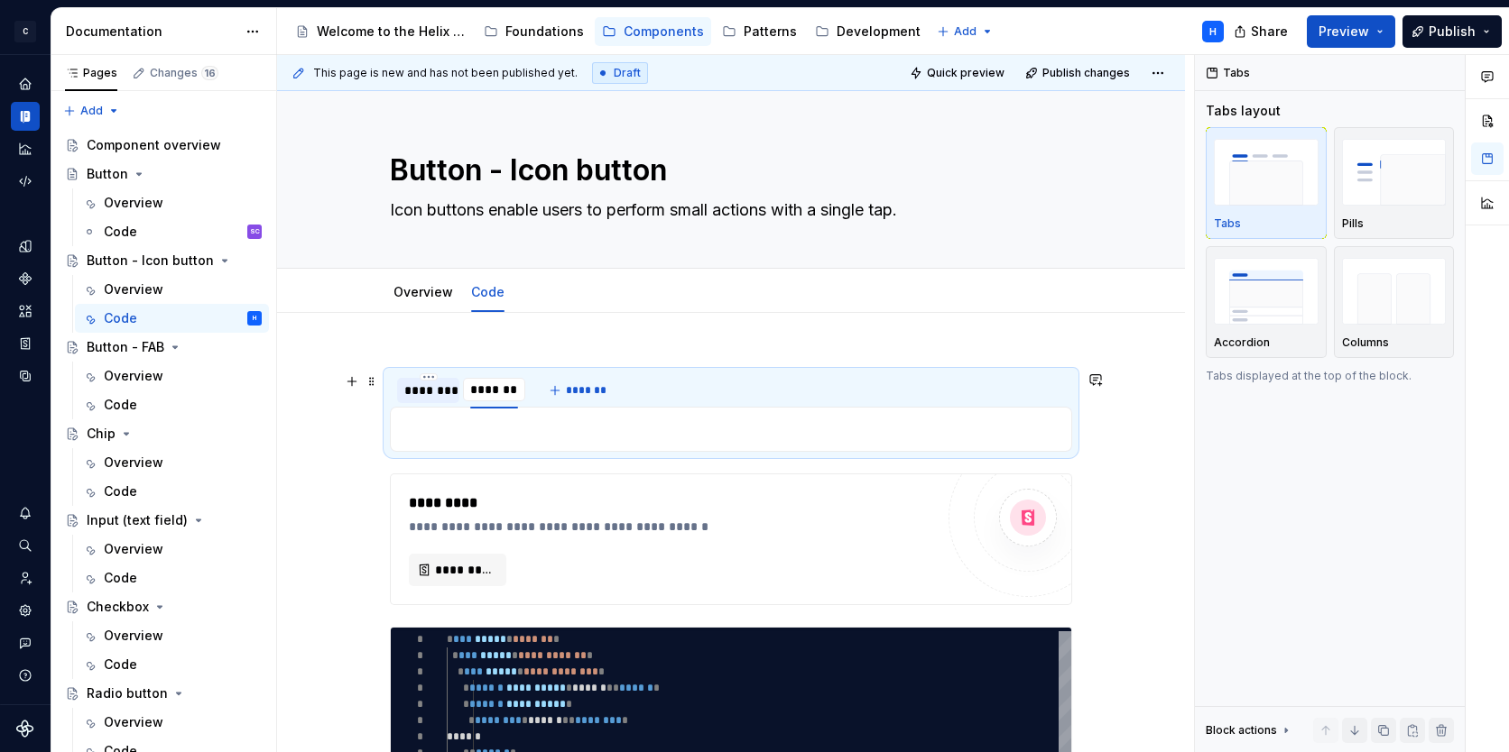
click at [420, 389] on div "********" at bounding box center [428, 391] width 48 height 18
click at [435, 395] on div "********" at bounding box center [428, 391] width 48 height 18
type input "****"
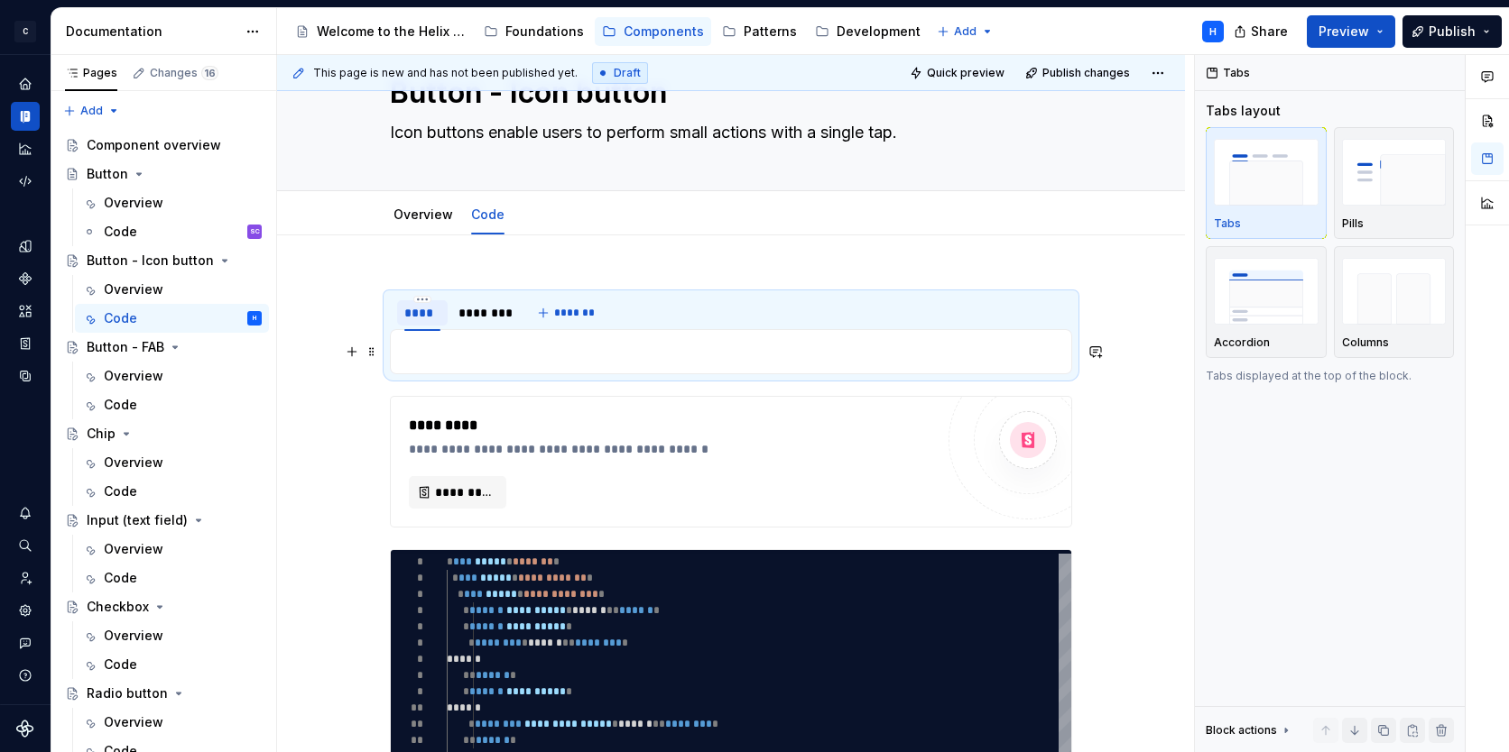
drag, startPoint x: 374, startPoint y: 556, endPoint x: 440, endPoint y: 350, distance: 216.0
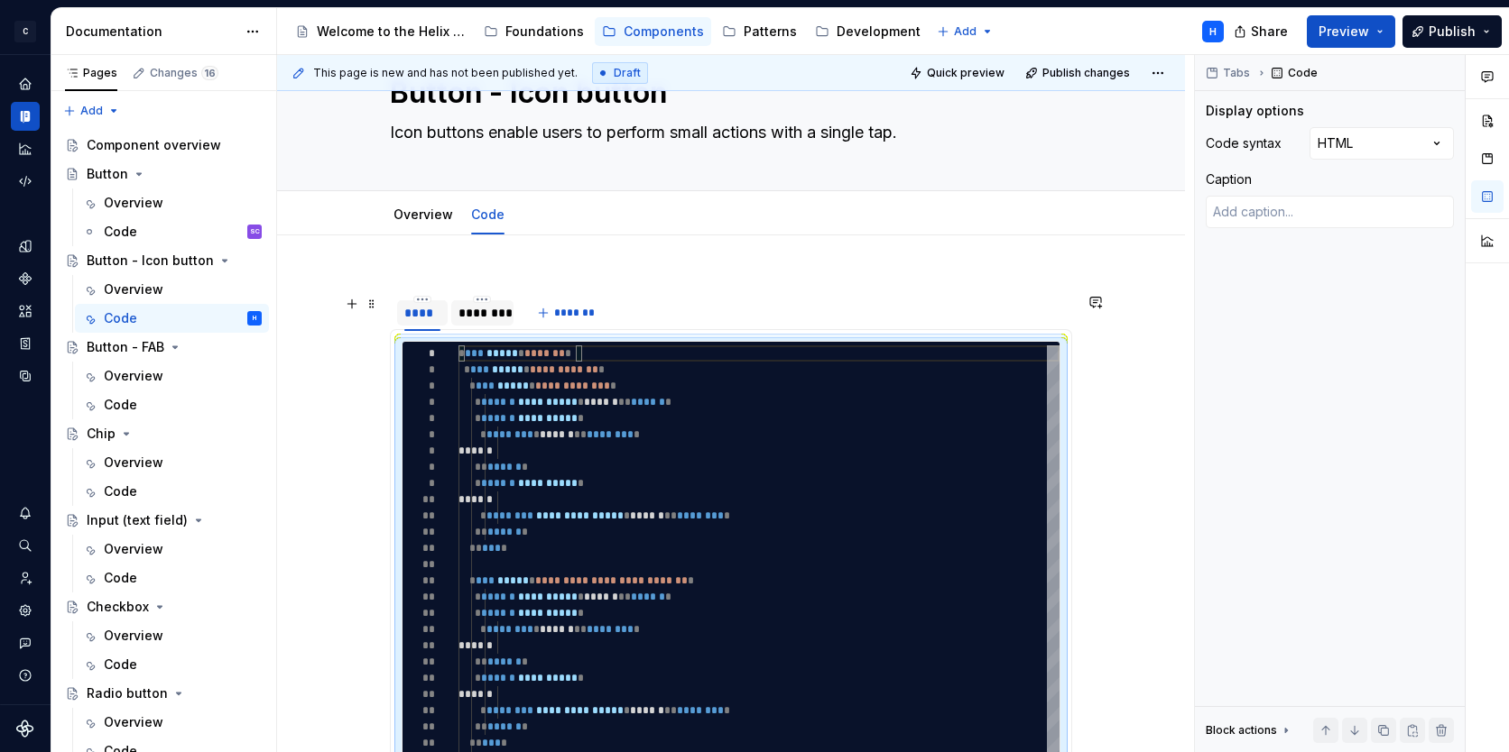
click at [494, 308] on div "********" at bounding box center [482, 313] width 48 height 18
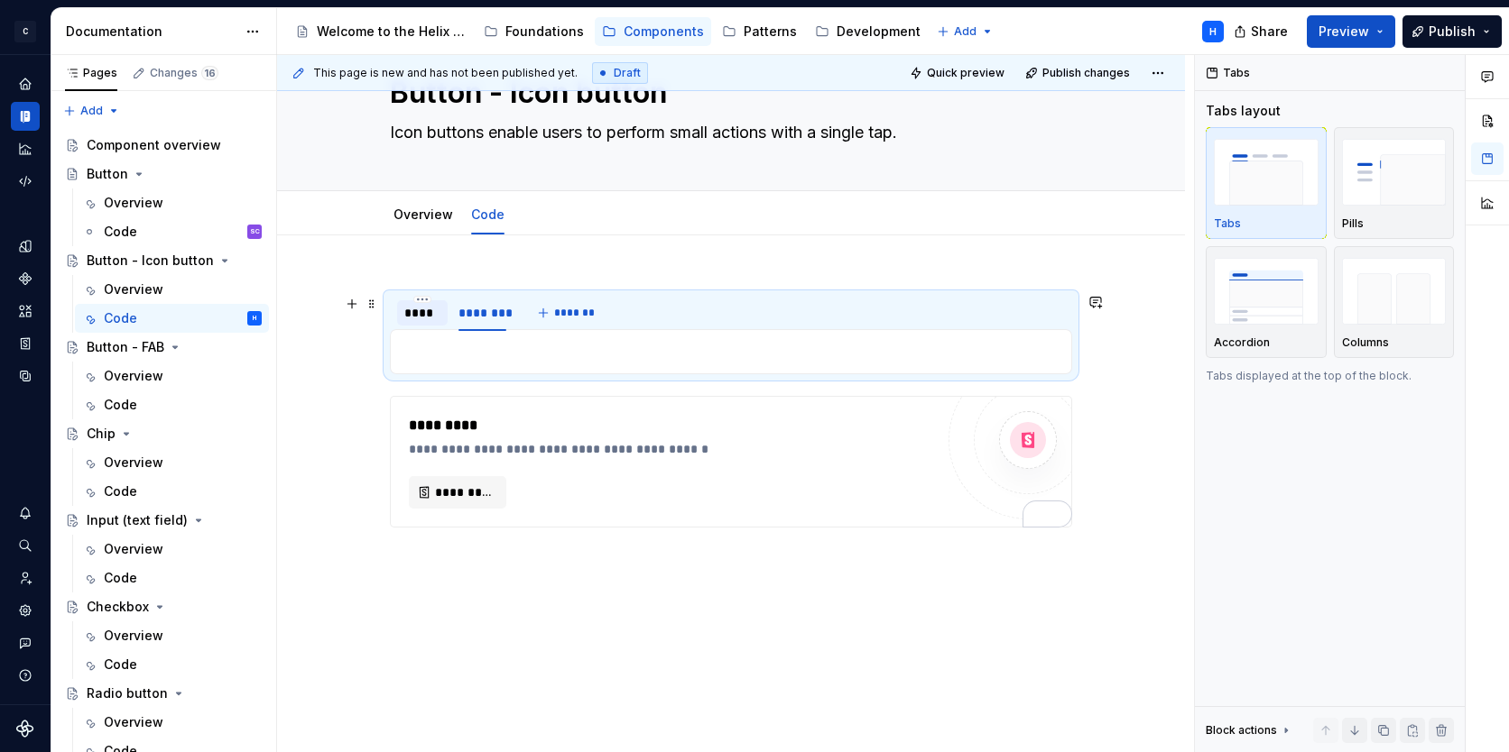
click at [397, 305] on div "****" at bounding box center [422, 312] width 51 height 25
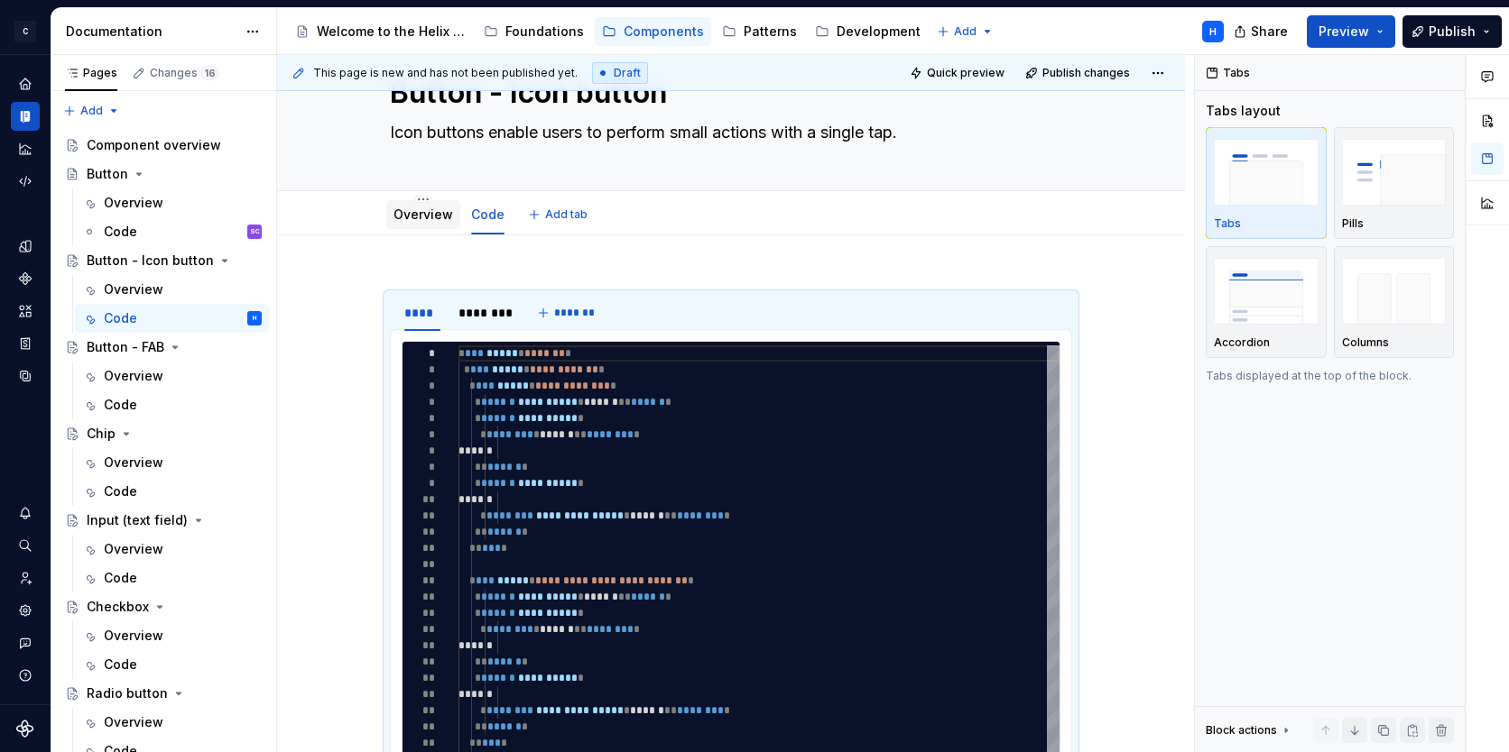
click at [402, 222] on div "Overview" at bounding box center [423, 215] width 60 height 18
click at [415, 202] on html "C Helix H Design system data Documentation Accessibility guide for tree Page tr…" at bounding box center [754, 376] width 1509 height 752
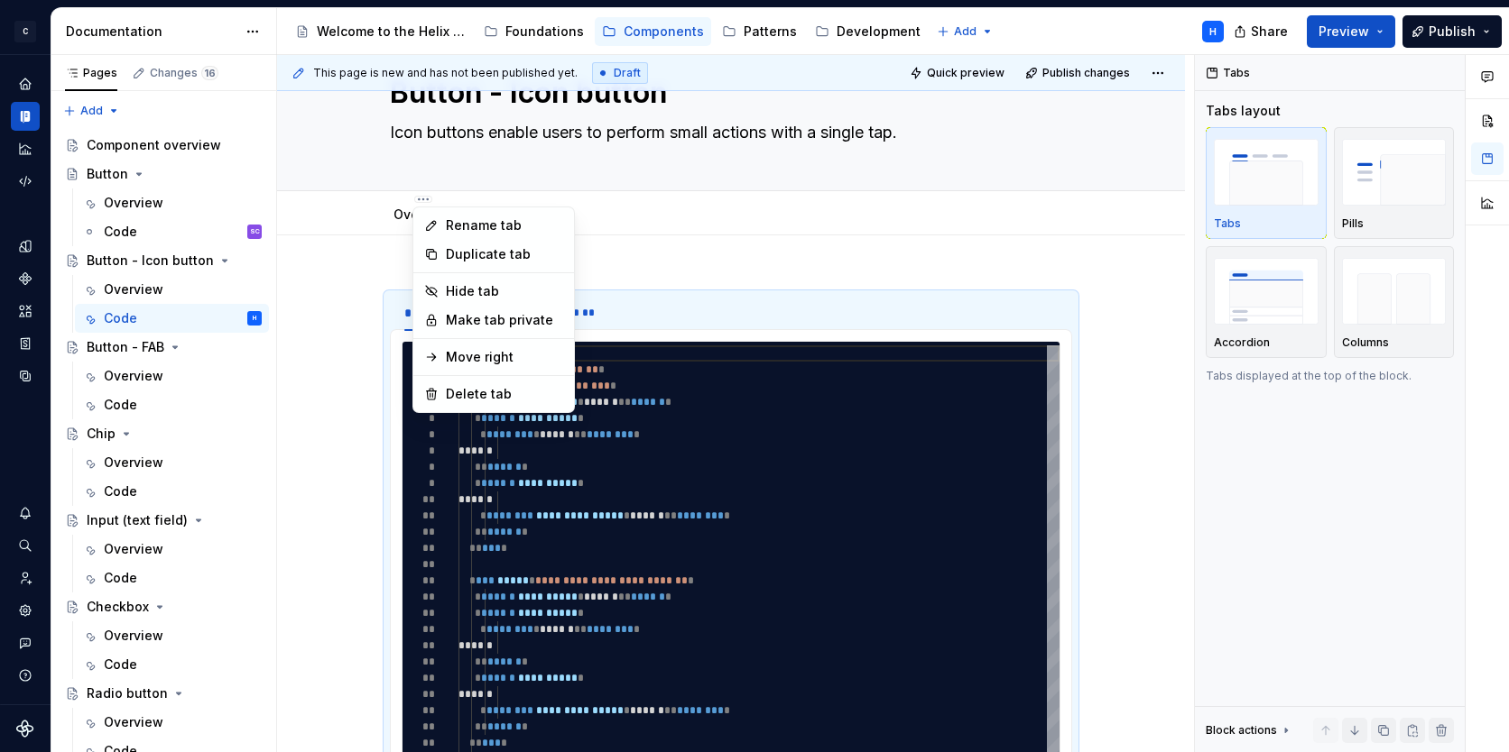
click at [385, 213] on html "C Helix H Design system data Documentation Accessibility guide for tree Page tr…" at bounding box center [754, 376] width 1509 height 752
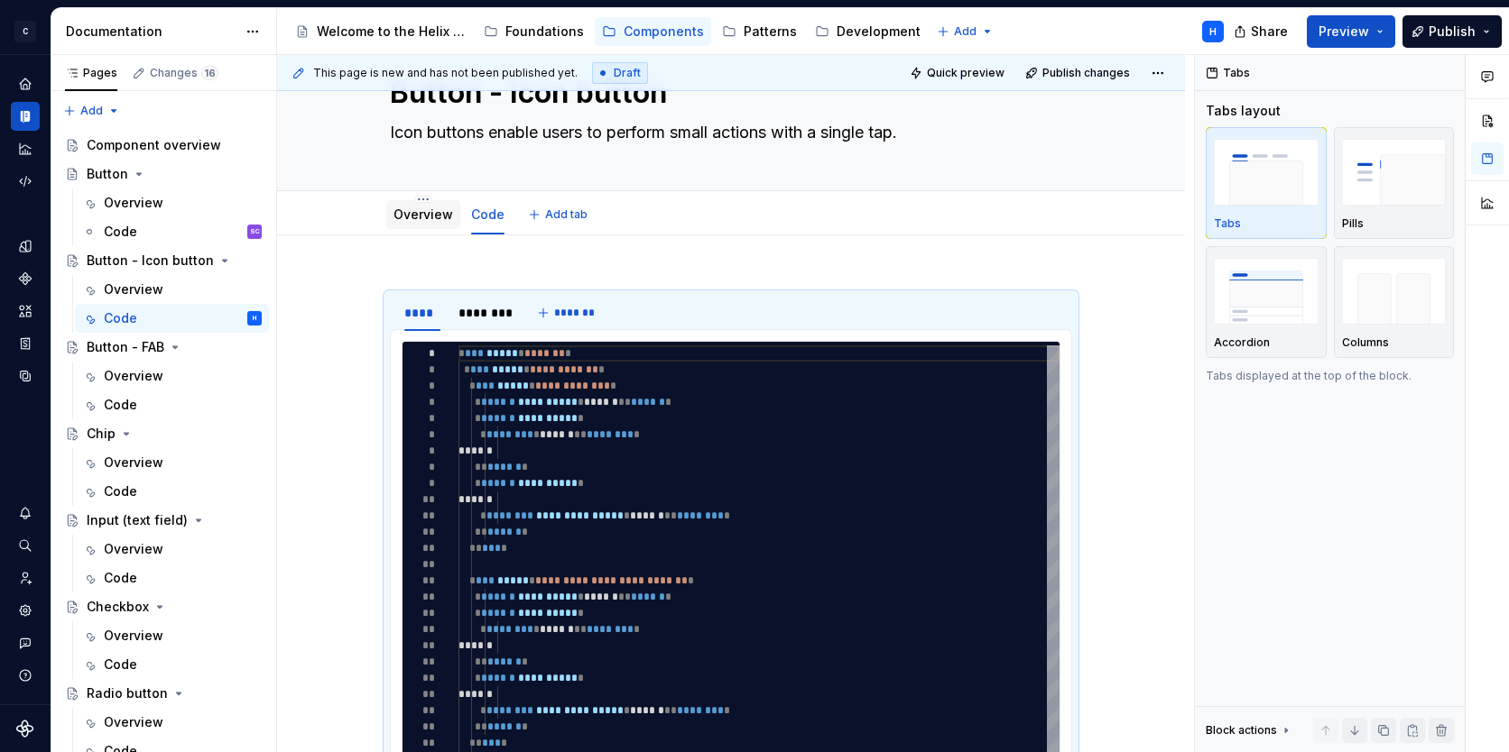
click at [396, 211] on link "Overview" at bounding box center [423, 214] width 60 height 15
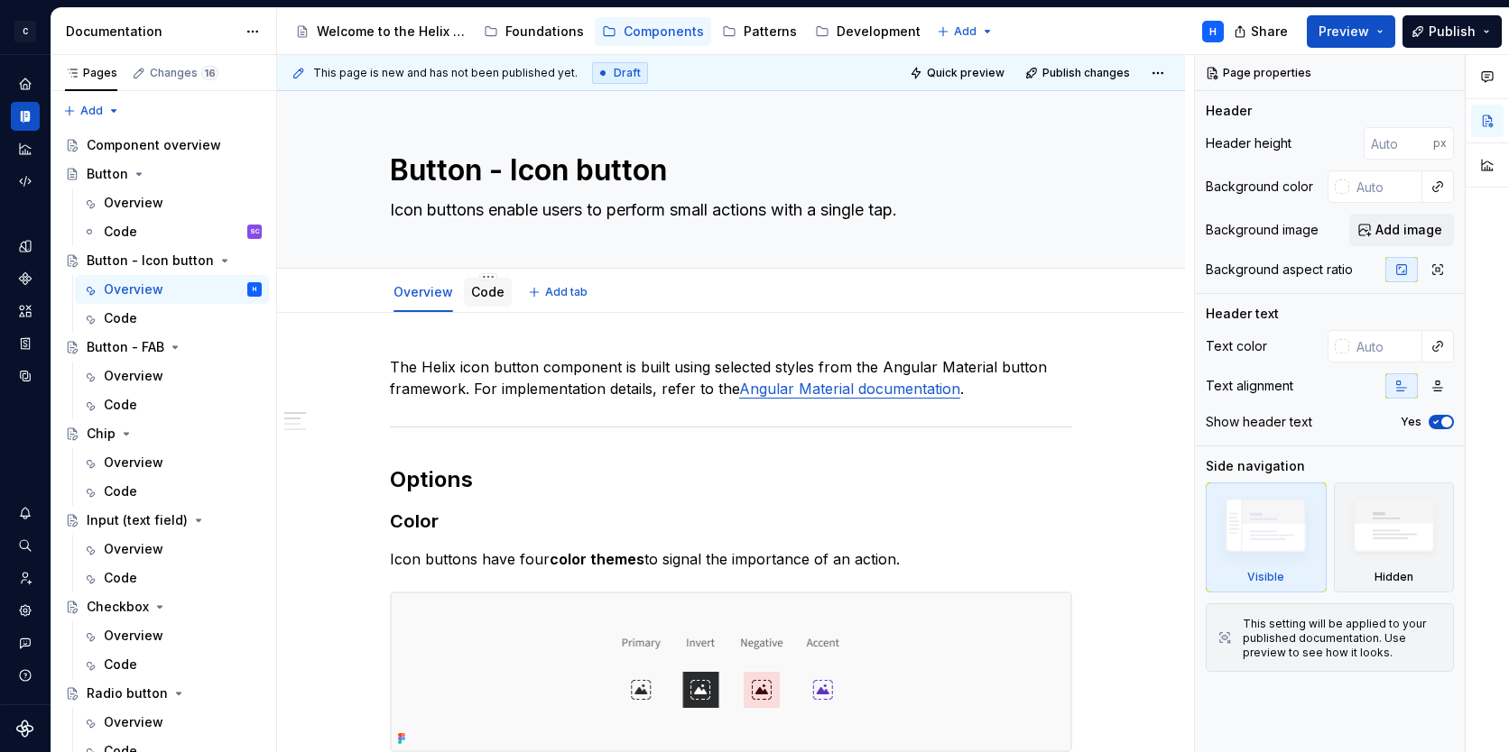
click at [486, 291] on link "Code" at bounding box center [487, 291] width 33 height 15
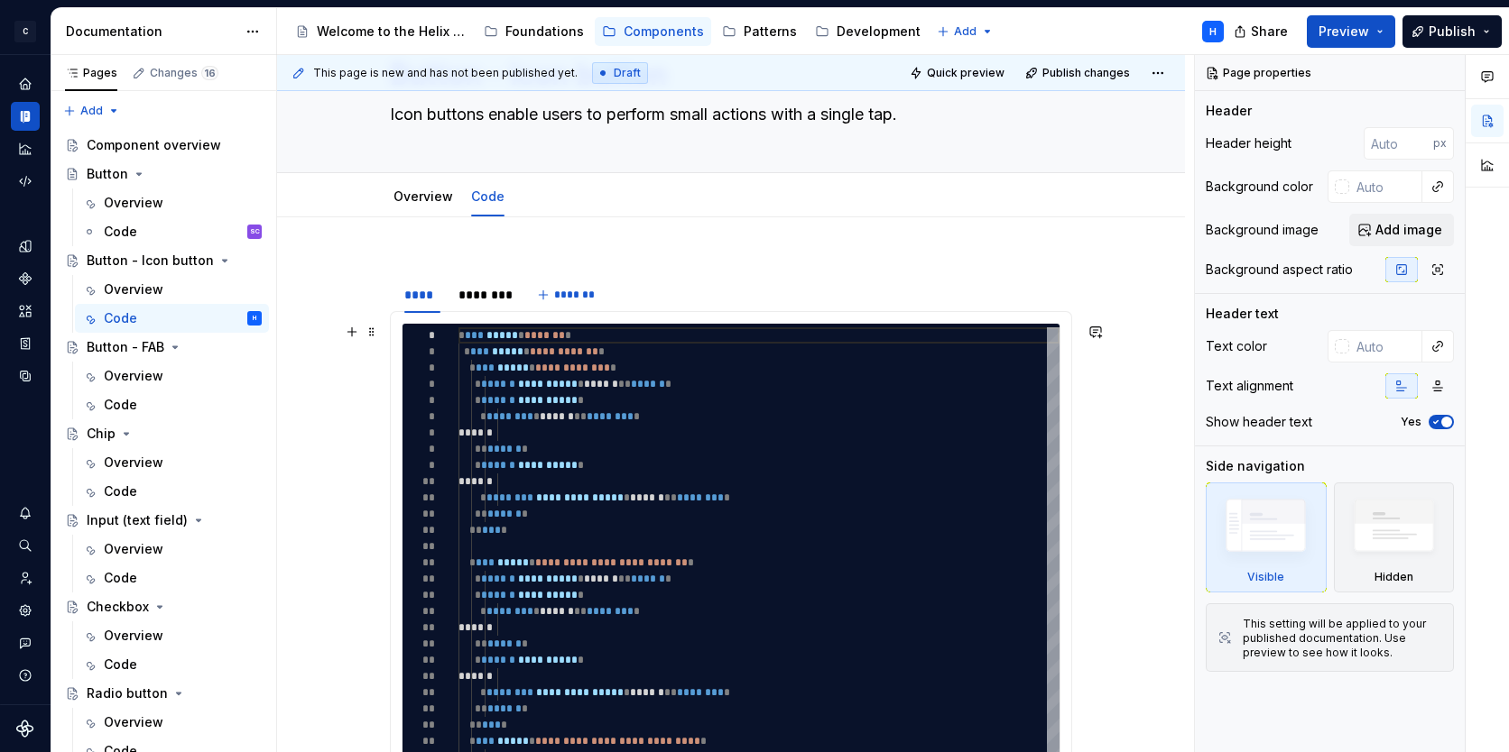
scroll to position [42, 0]
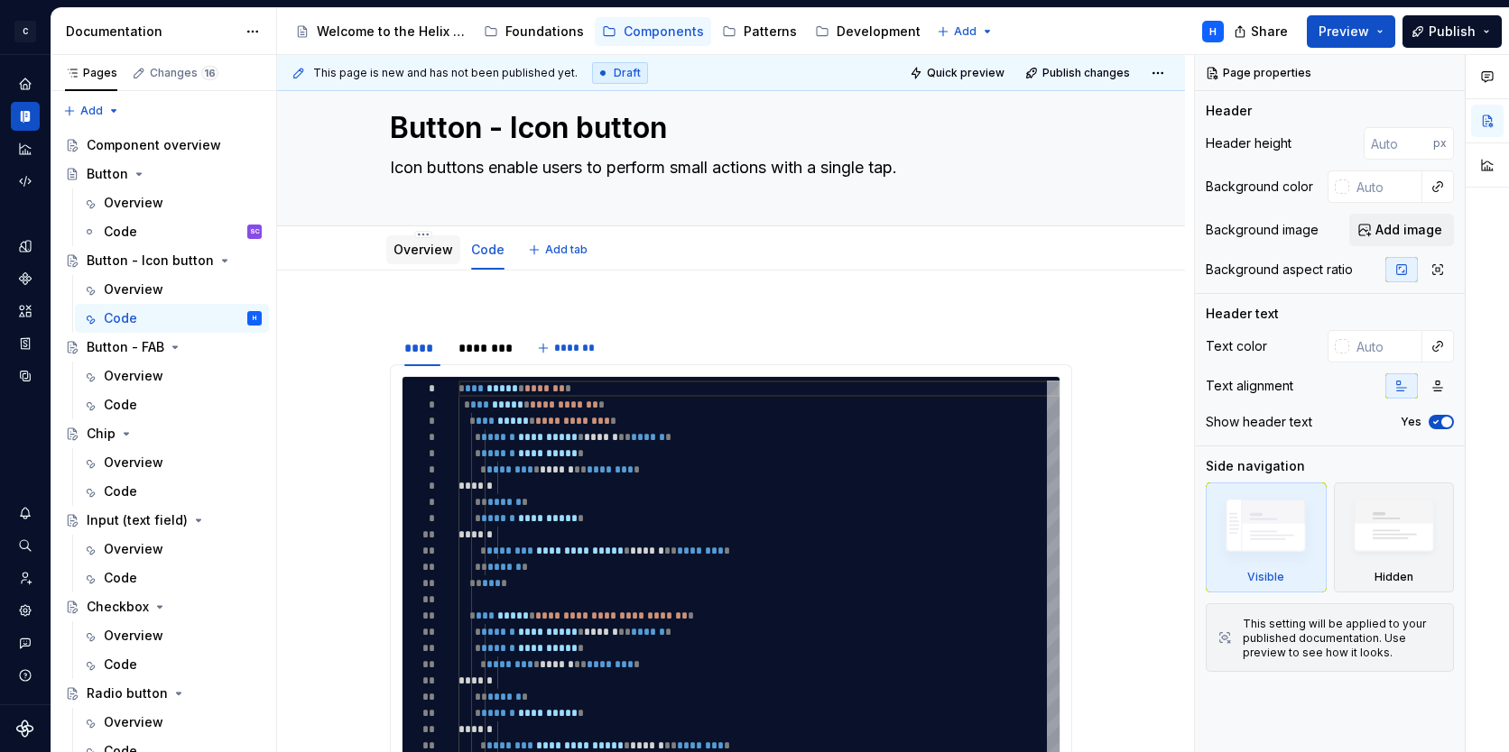
click at [415, 260] on div "Overview" at bounding box center [423, 250] width 60 height 22
click at [436, 253] on link "Overview" at bounding box center [423, 249] width 60 height 15
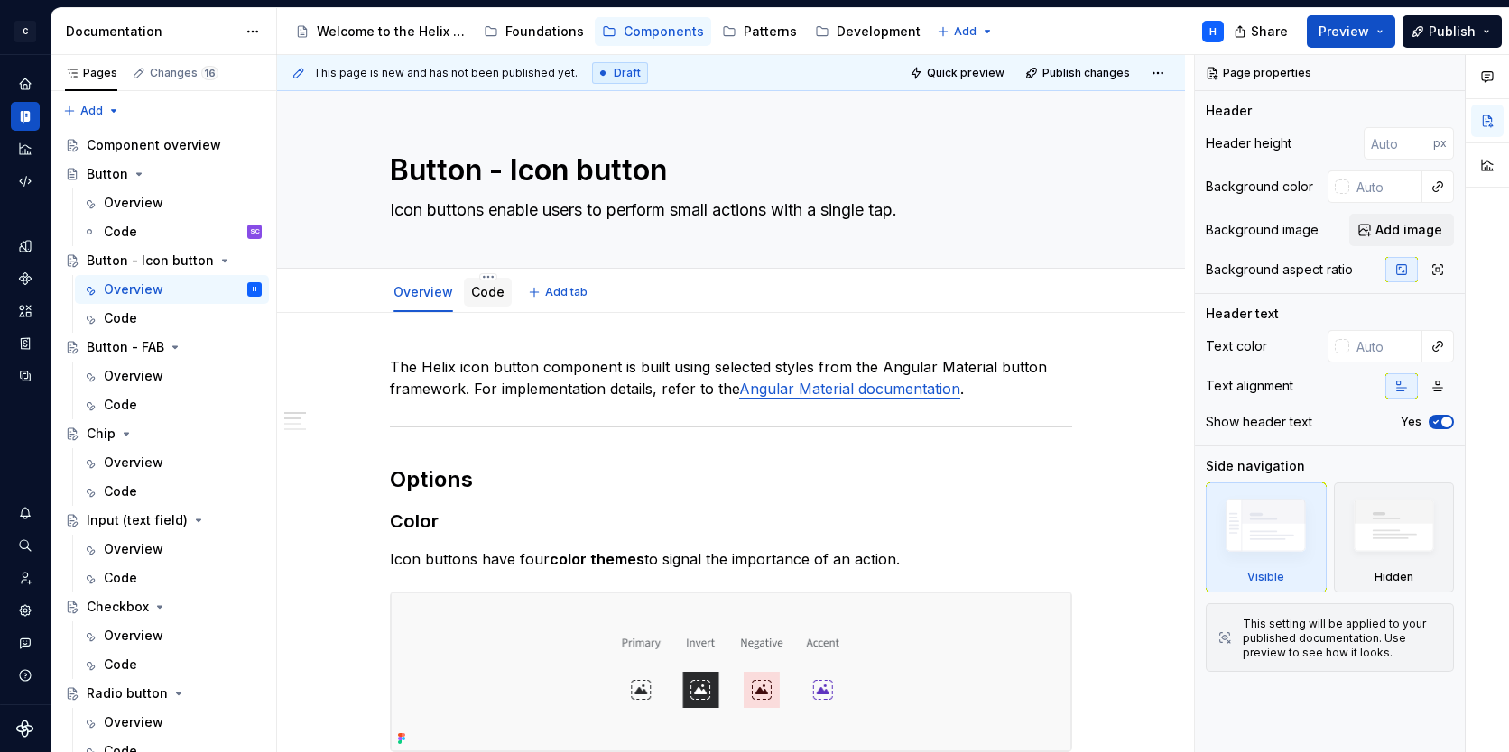
click at [485, 298] on link "Code" at bounding box center [487, 291] width 33 height 15
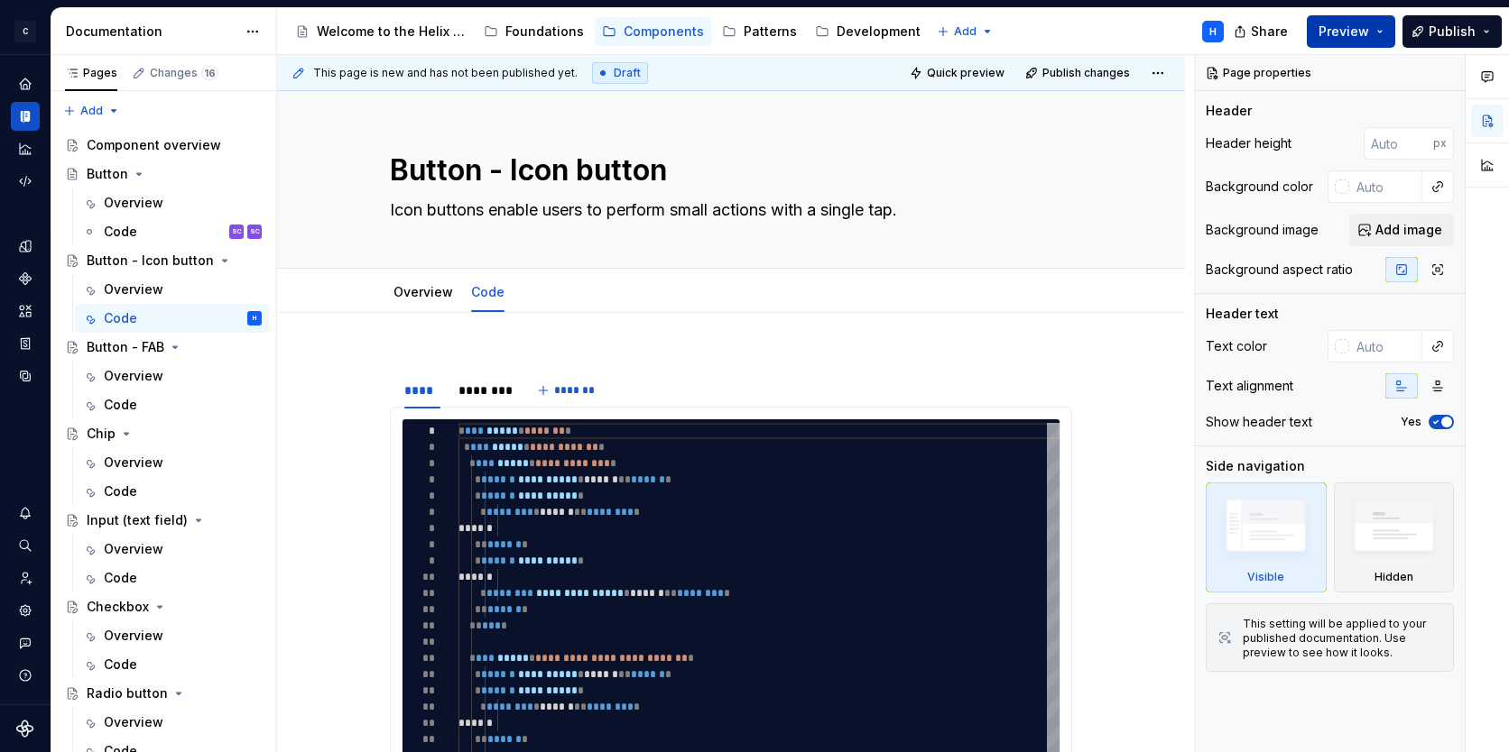
click at [1369, 33] on span "Preview" at bounding box center [1343, 32] width 51 height 18
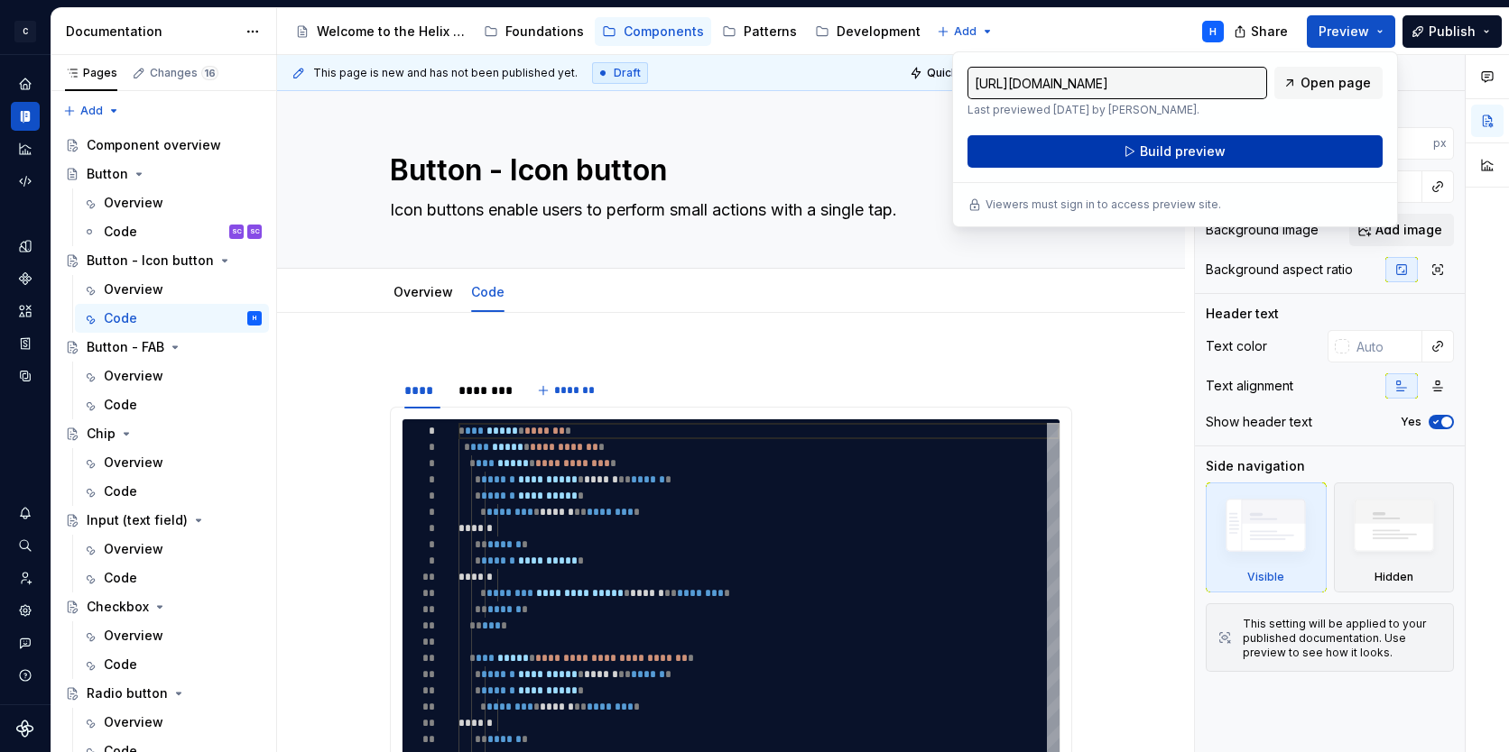
click at [1229, 148] on button "Build preview" at bounding box center [1174, 151] width 415 height 32
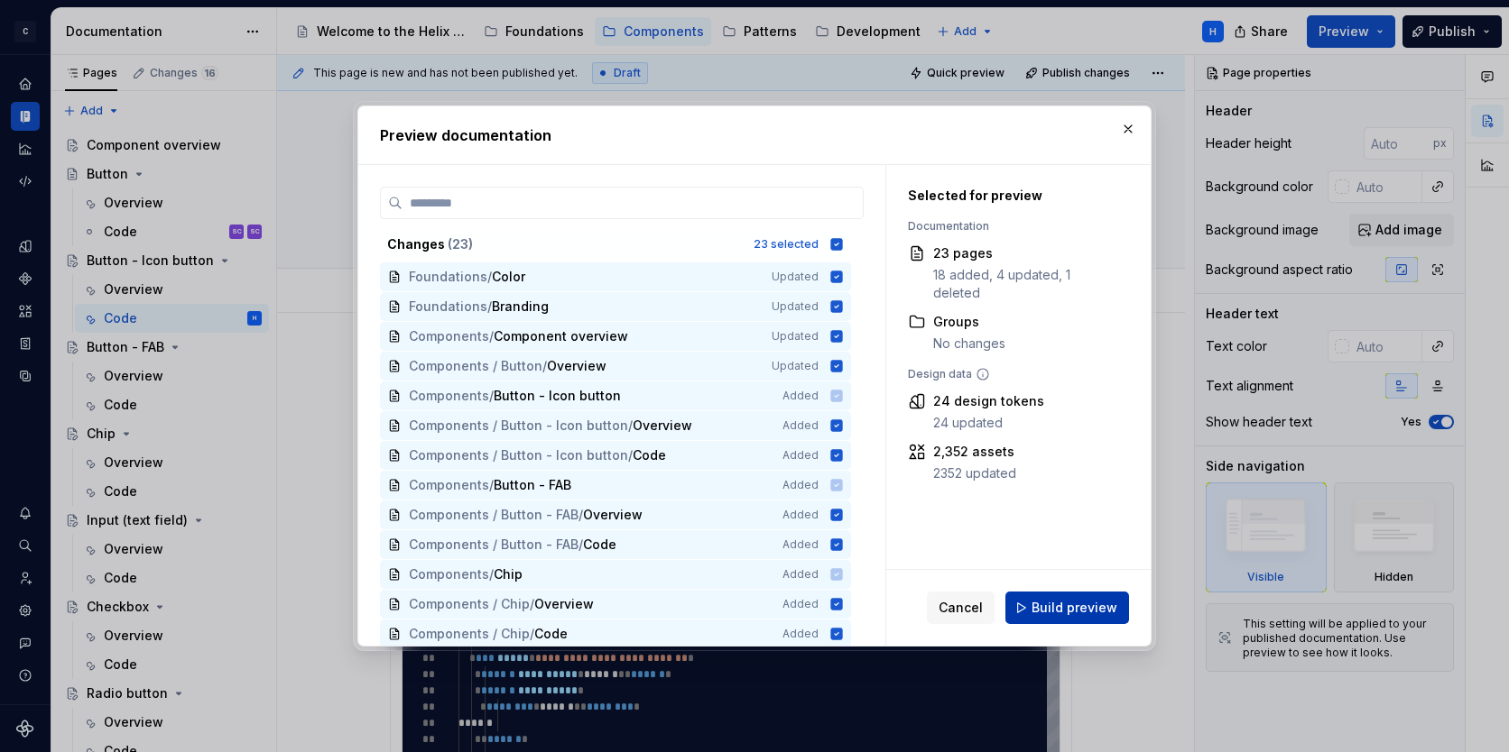
click at [1047, 605] on span "Build preview" at bounding box center [1074, 608] width 86 height 18
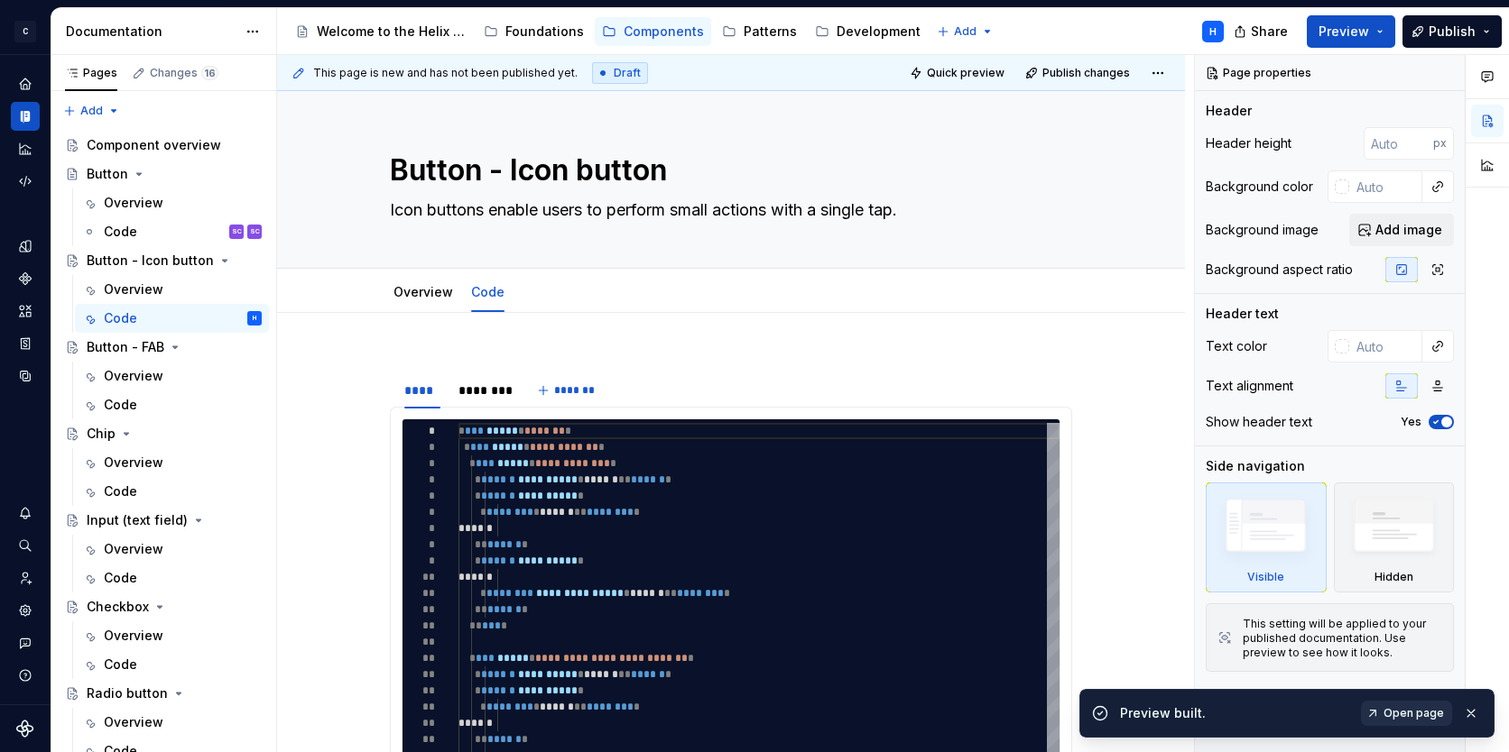
click at [1407, 712] on span "Open page" at bounding box center [1413, 713] width 60 height 14
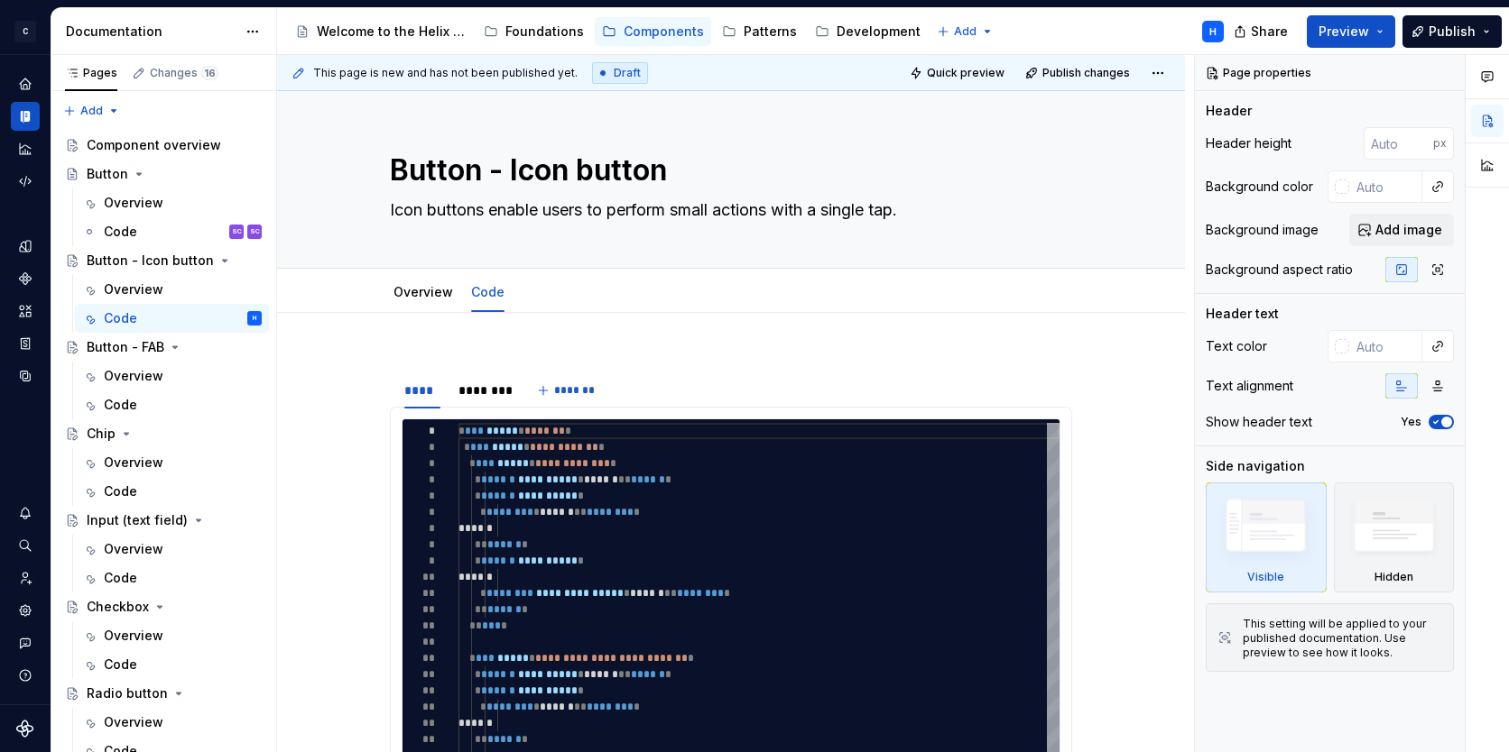
type textarea "*"
